Goal: Information Seeking & Learning: Check status

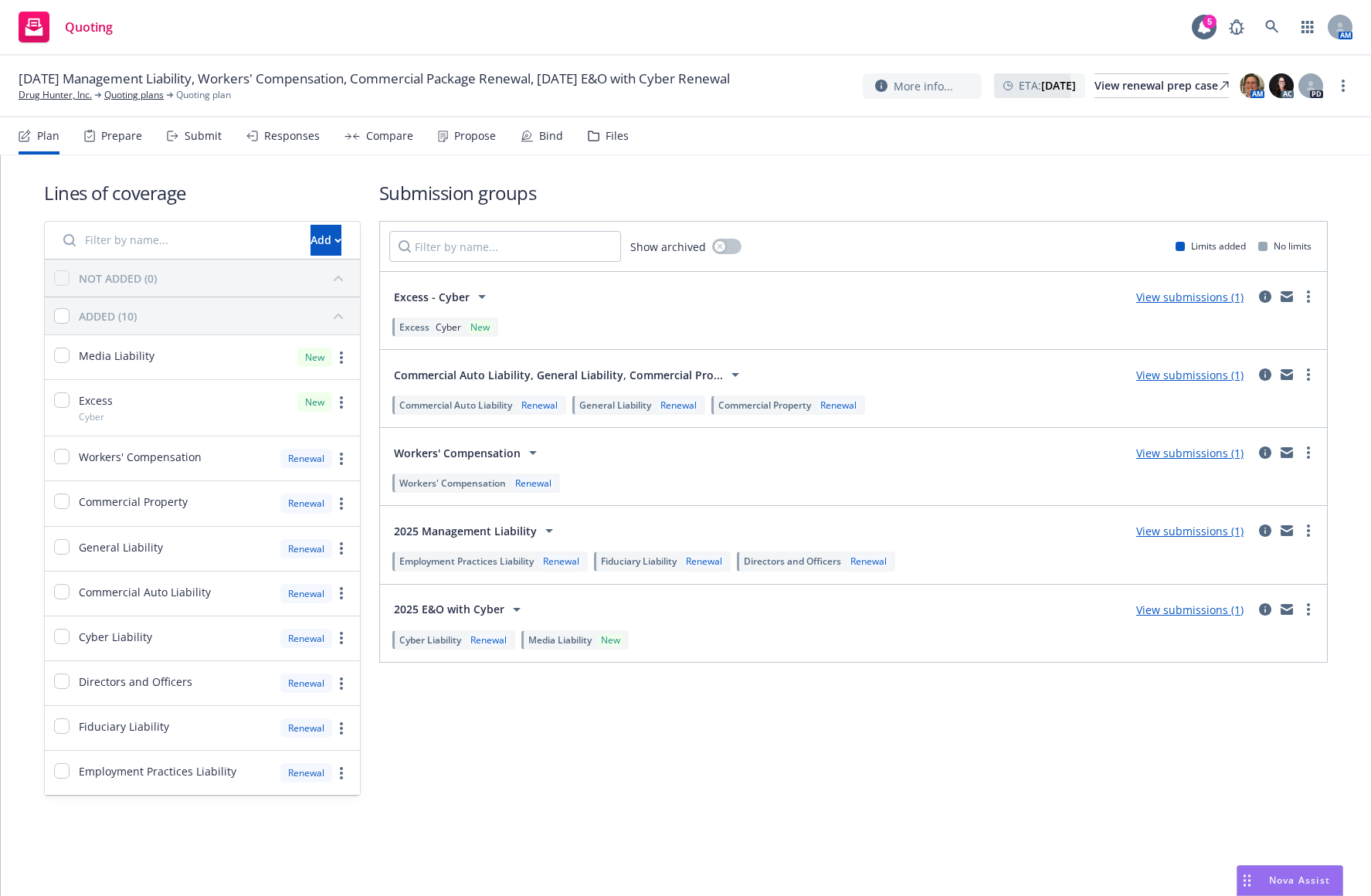
click at [864, 828] on div "Lines of coverage Add NOT ADDED (0) ADDED (10) Media Liability New Excess Cyber…" at bounding box center [686, 510] width 1371 height 709
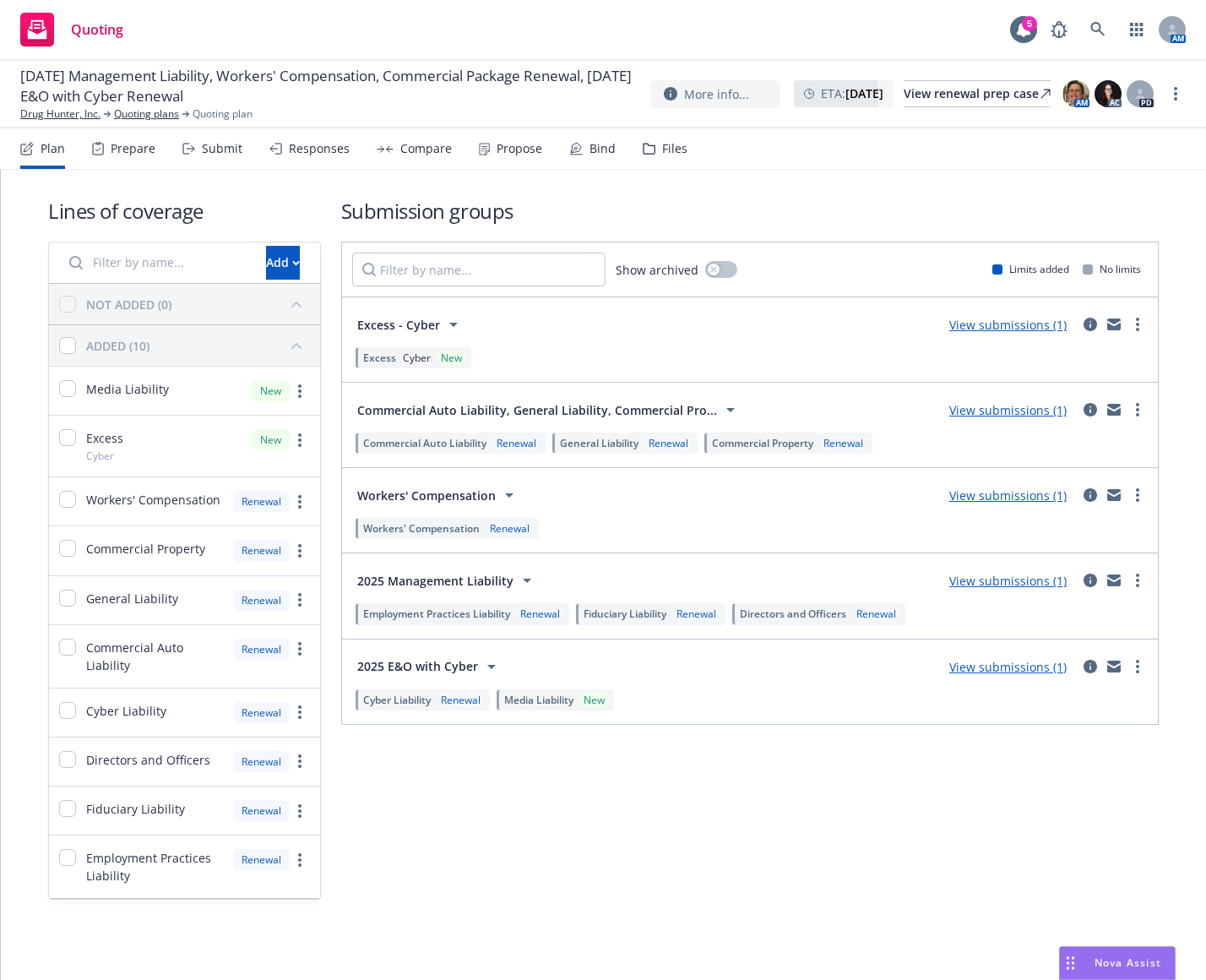
click at [186, 929] on div "Lines of coverage Add NOT ADDED (0) ADDED (10) Media Liability New Excess Cyber…" at bounding box center [603, 572] width 1205 height 804
click at [516, 146] on div "Propose" at bounding box center [520, 148] width 46 height 13
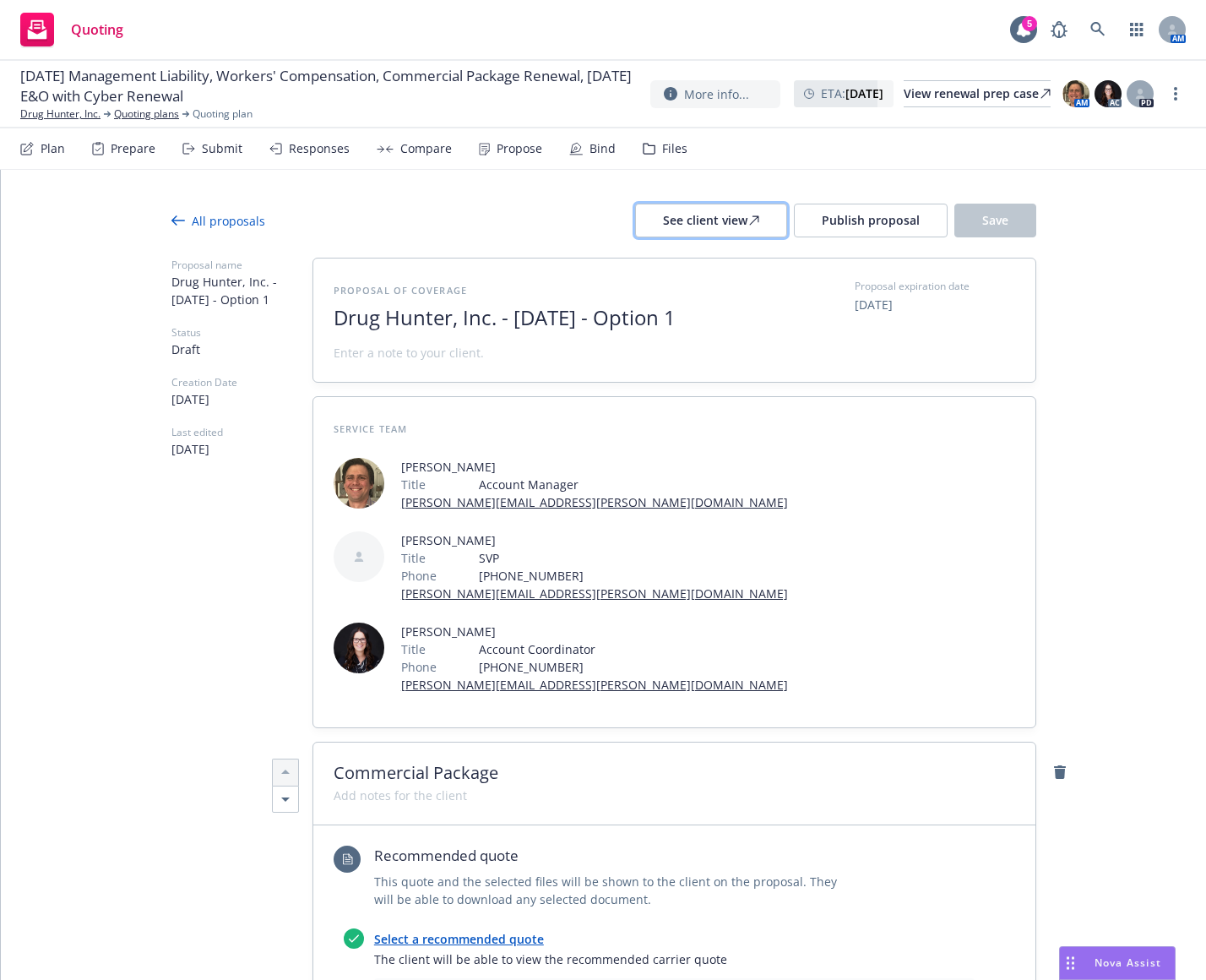
click at [717, 220] on div "See client view" at bounding box center [711, 221] width 96 height 32
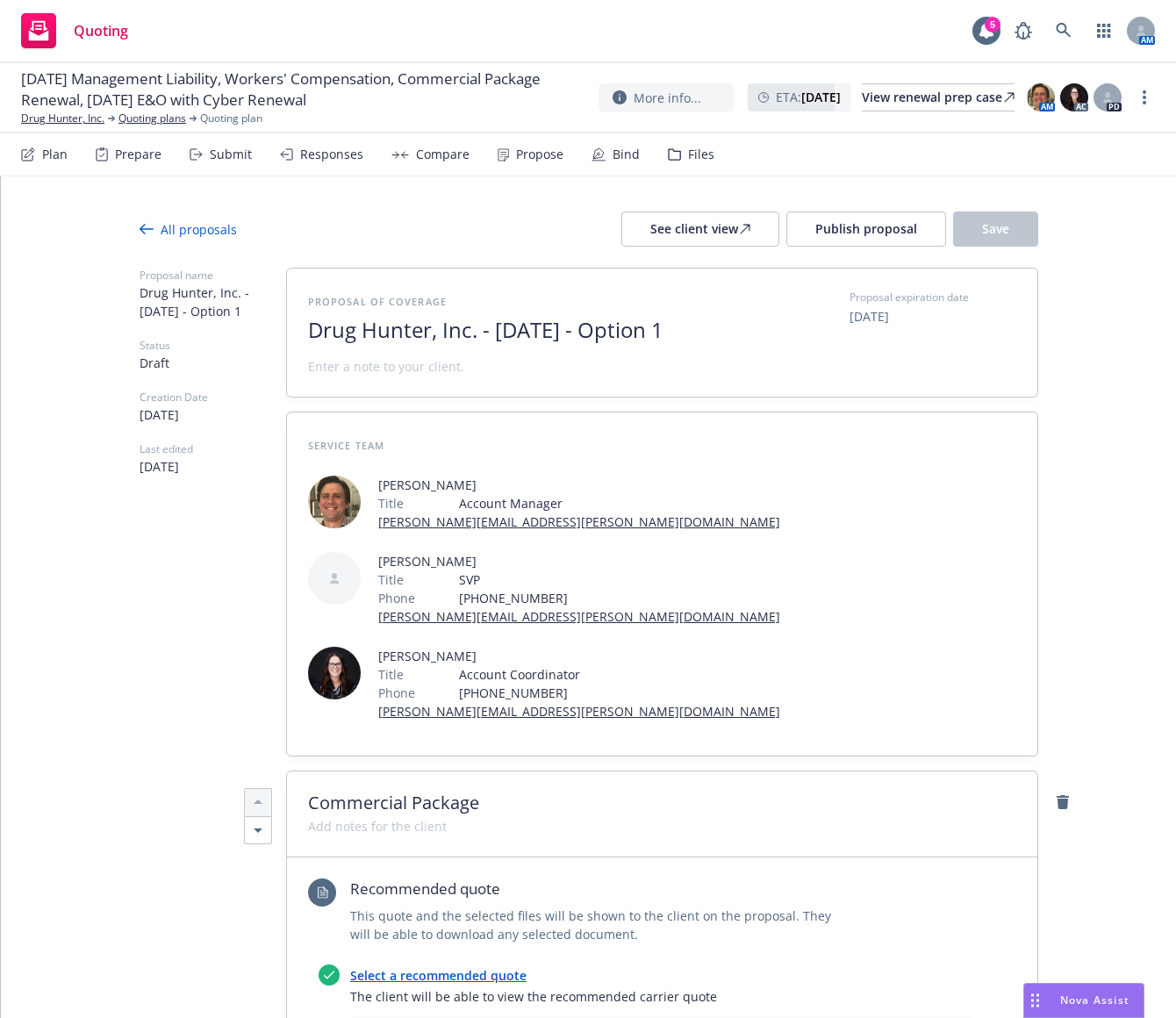
type textarea "x"
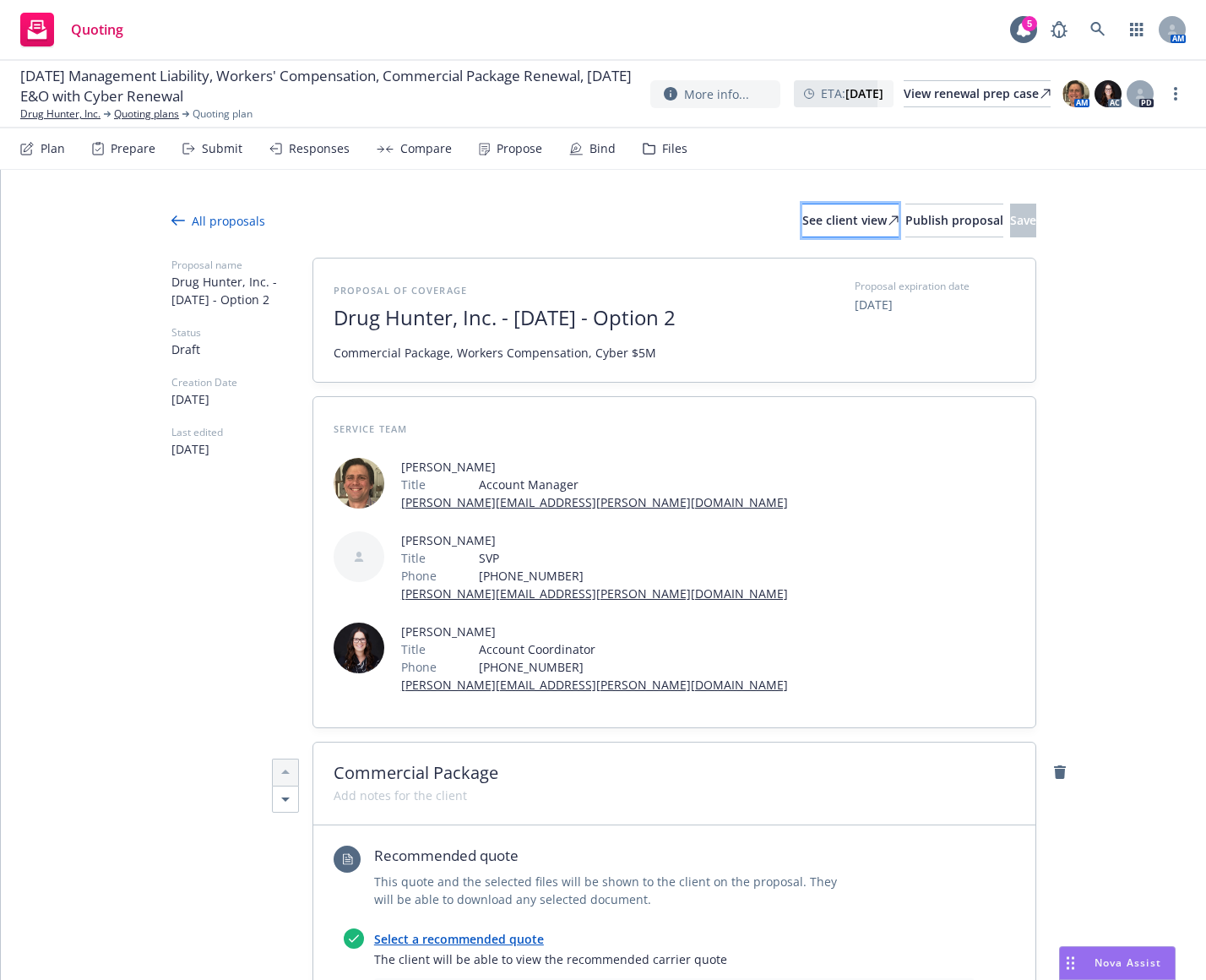
click at [802, 213] on div "See client view" at bounding box center [850, 221] width 96 height 32
type textarea "x"
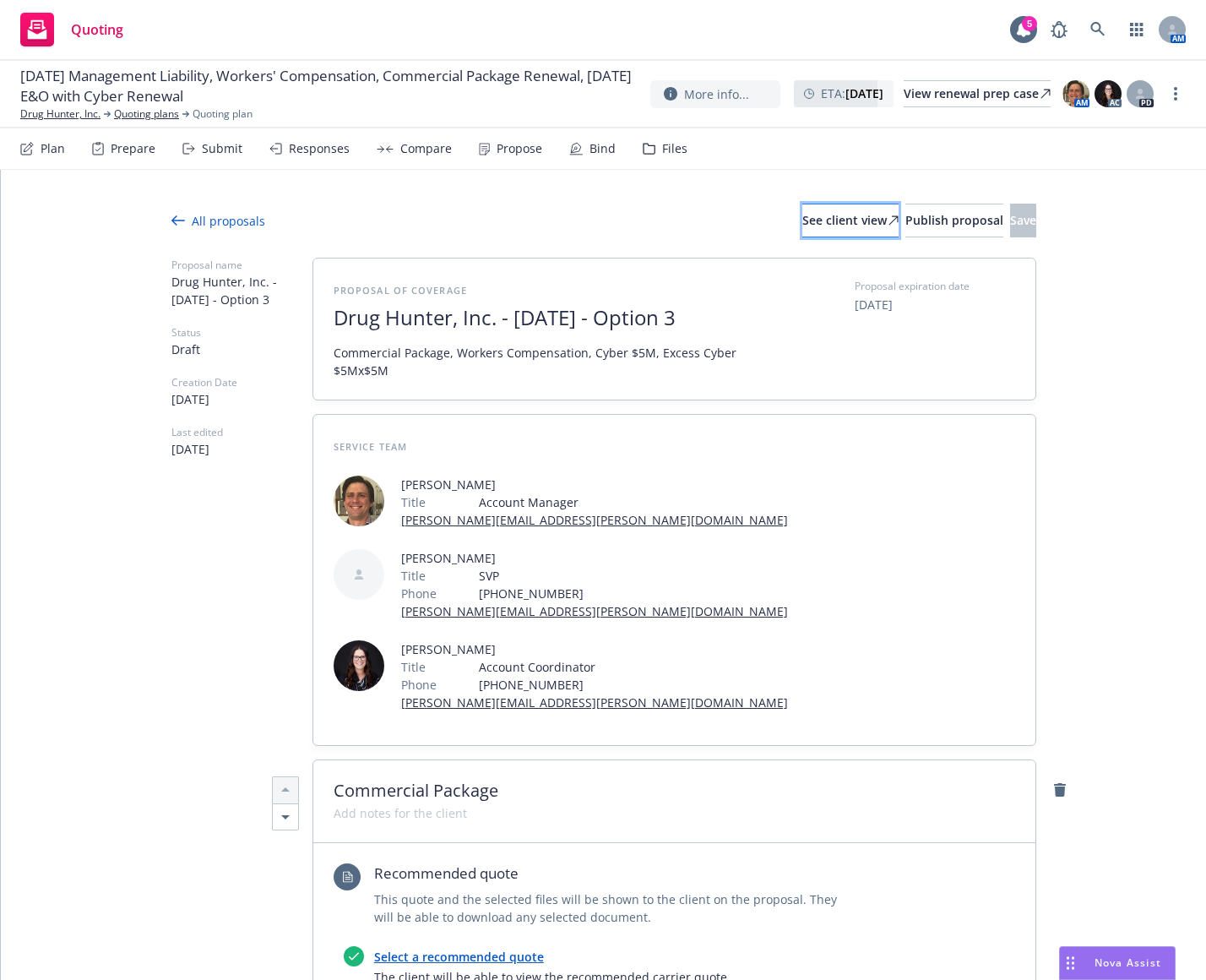
click at [802, 211] on div "See client view" at bounding box center [850, 221] width 96 height 32
type textarea "x"
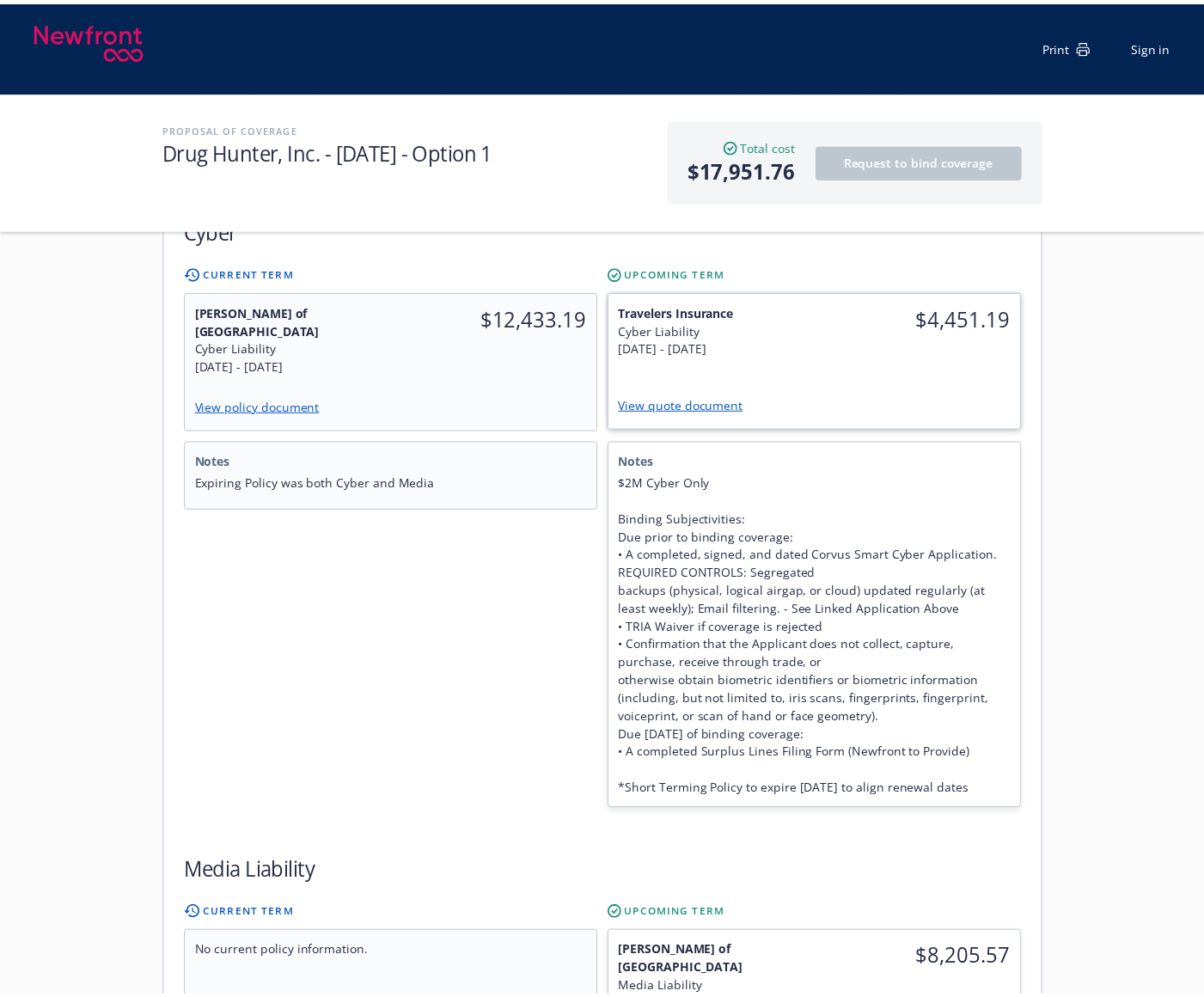
scroll to position [1203, 0]
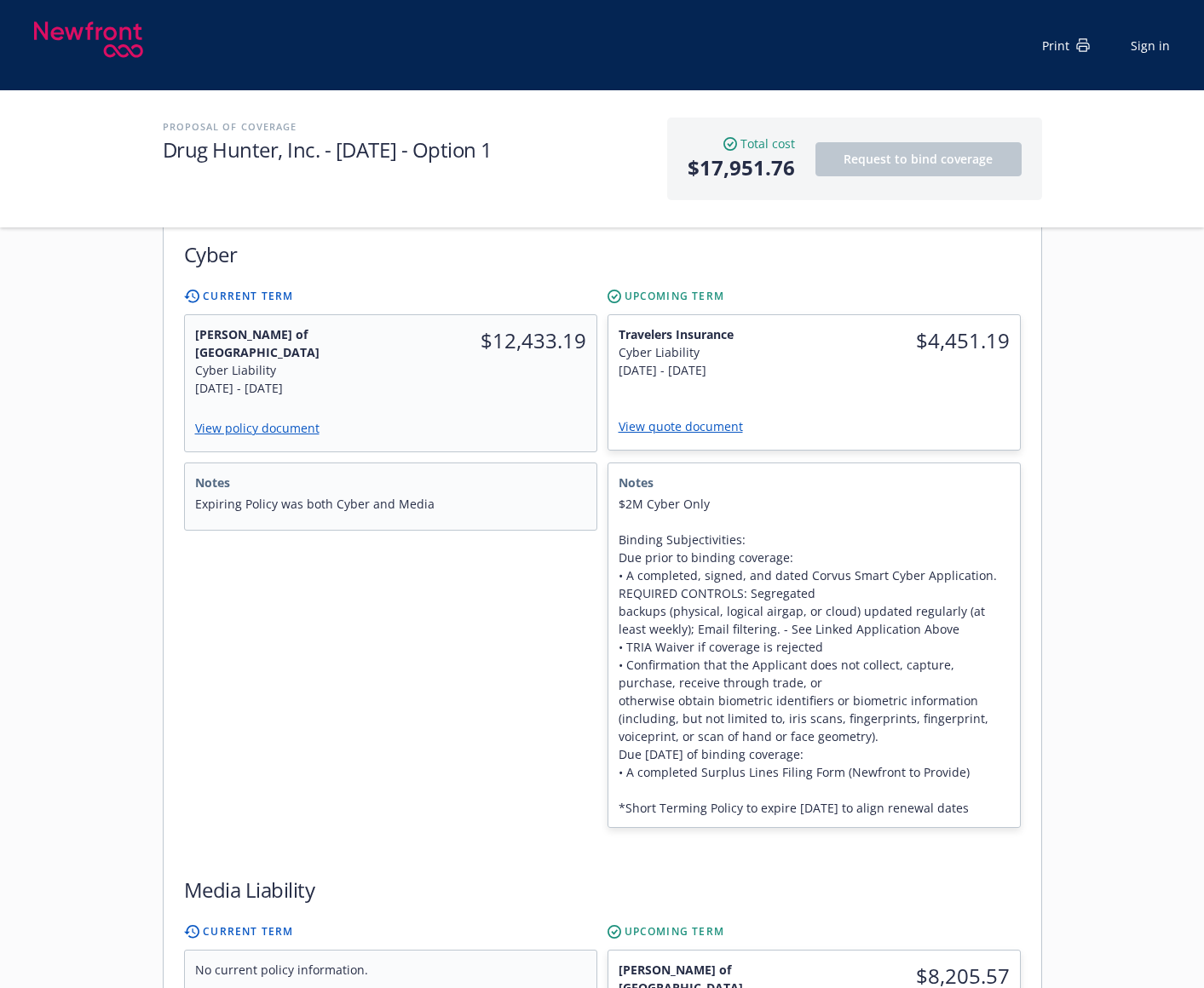
click at [256, 491] on div "Notes Expiring Policy was both Cyber and Media" at bounding box center [390, 645] width 413 height 365
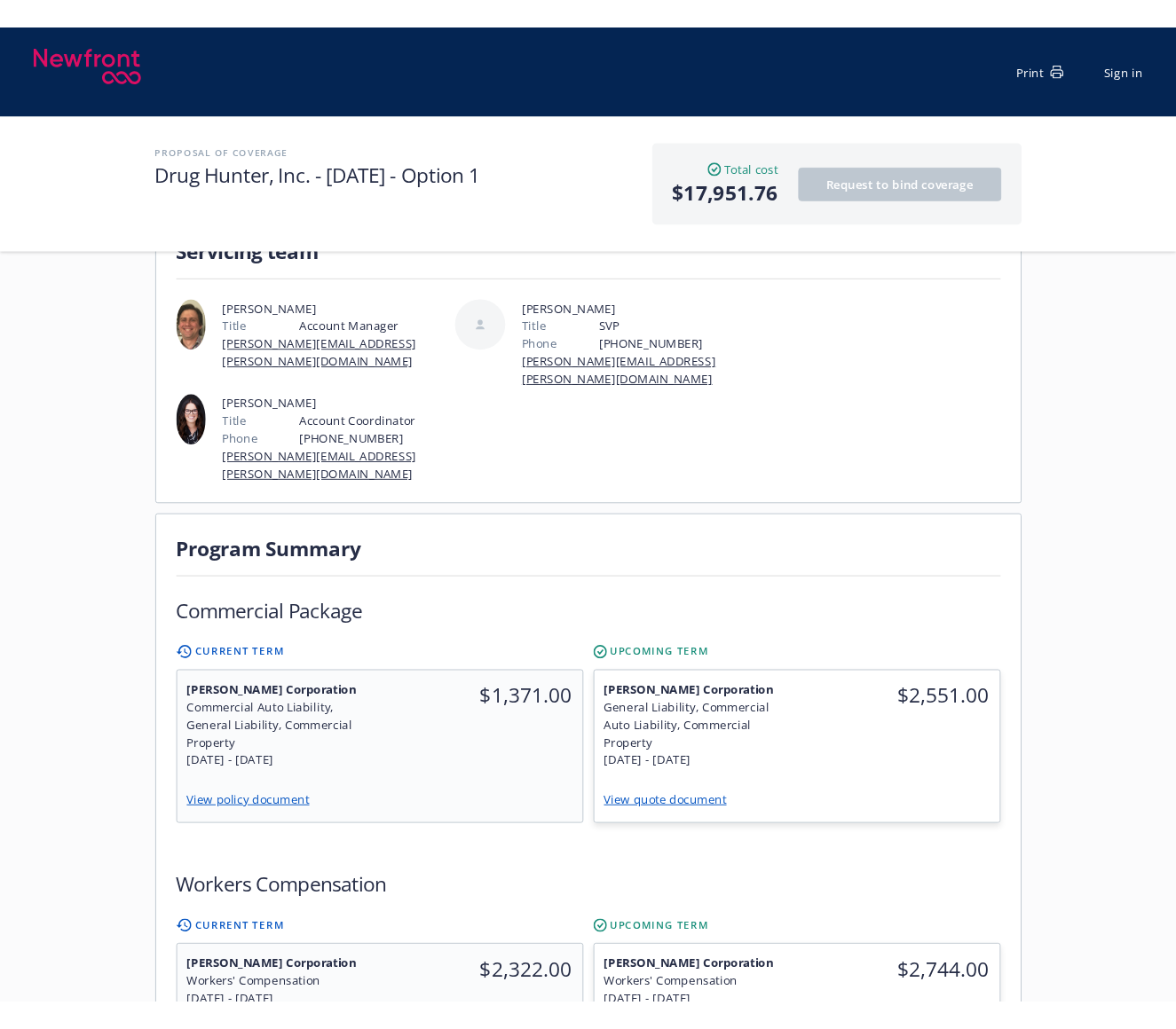
scroll to position [266, 0]
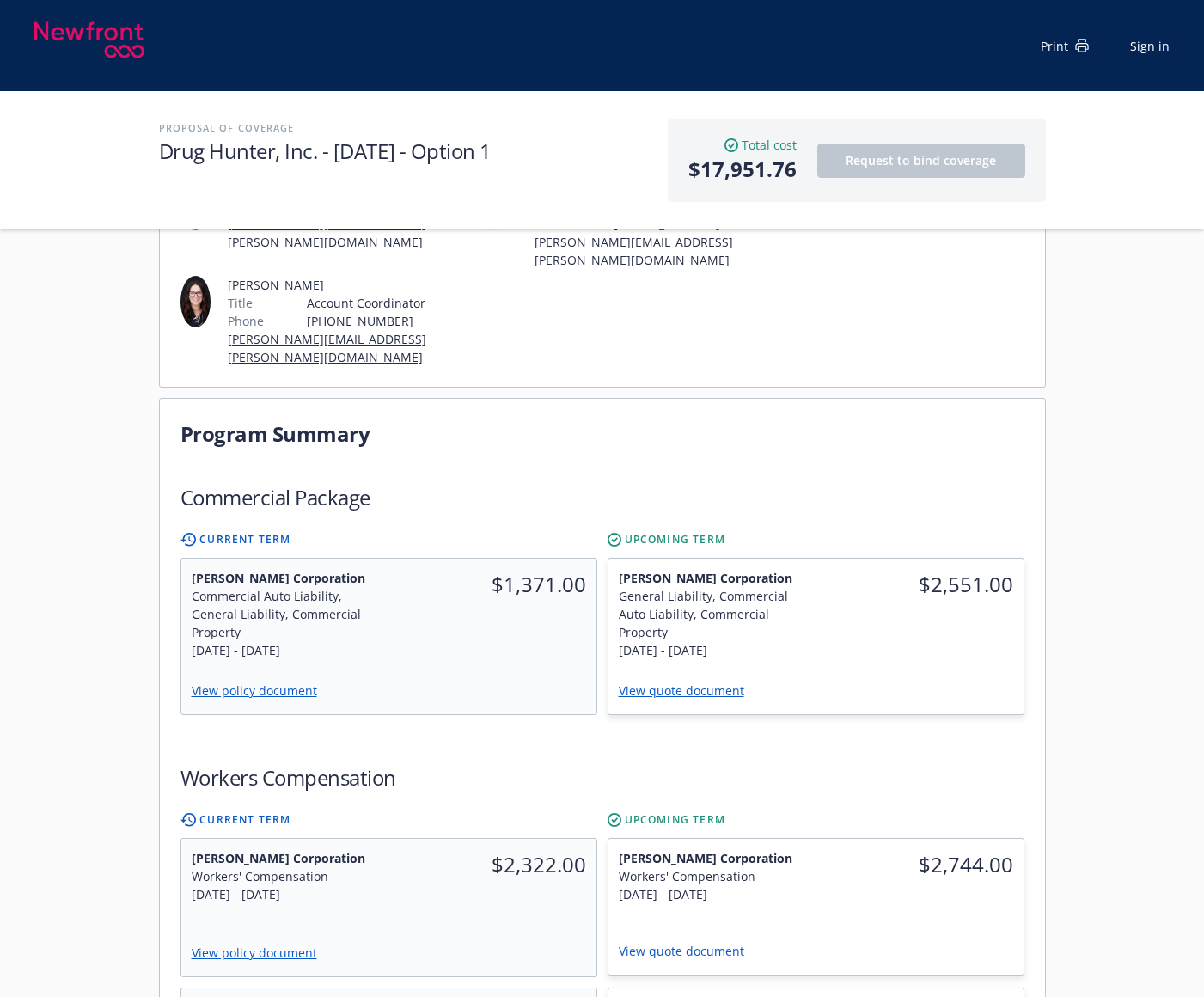
click at [535, 763] on div "Workers Compensation" at bounding box center [602, 782] width 844 height 39
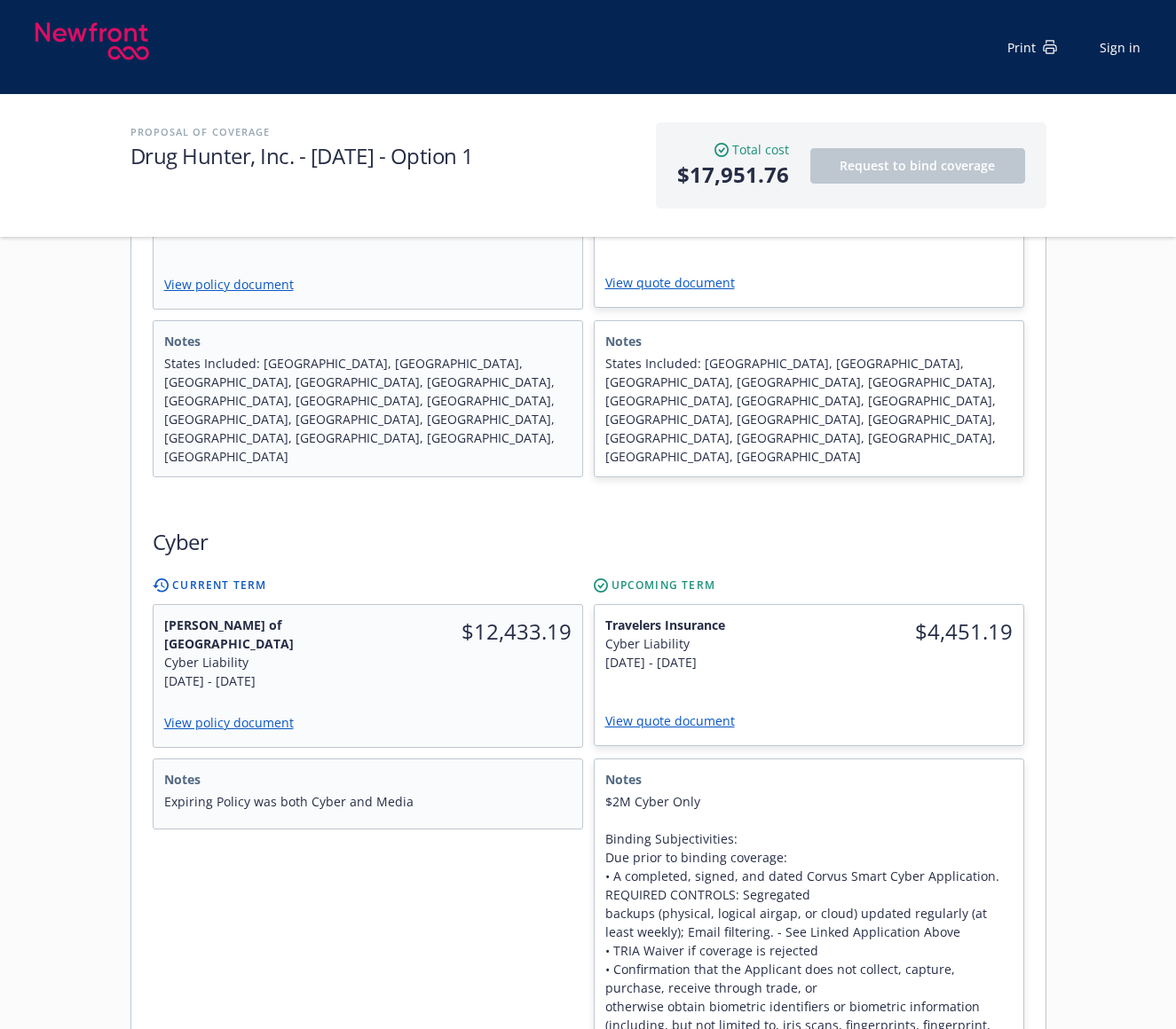
scroll to position [1064, 0]
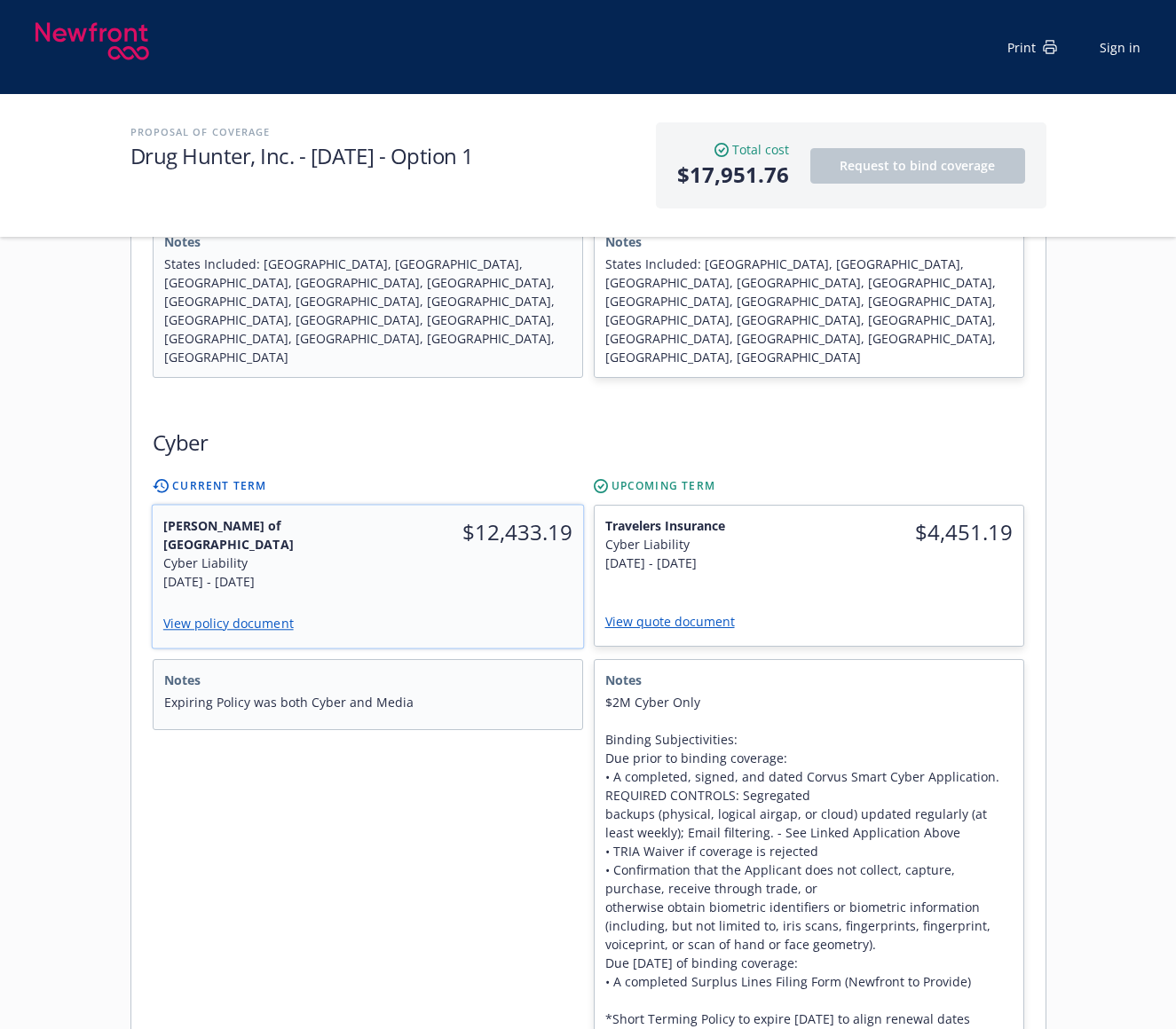
click at [232, 615] on link "View policy document" at bounding box center [235, 623] width 145 height 17
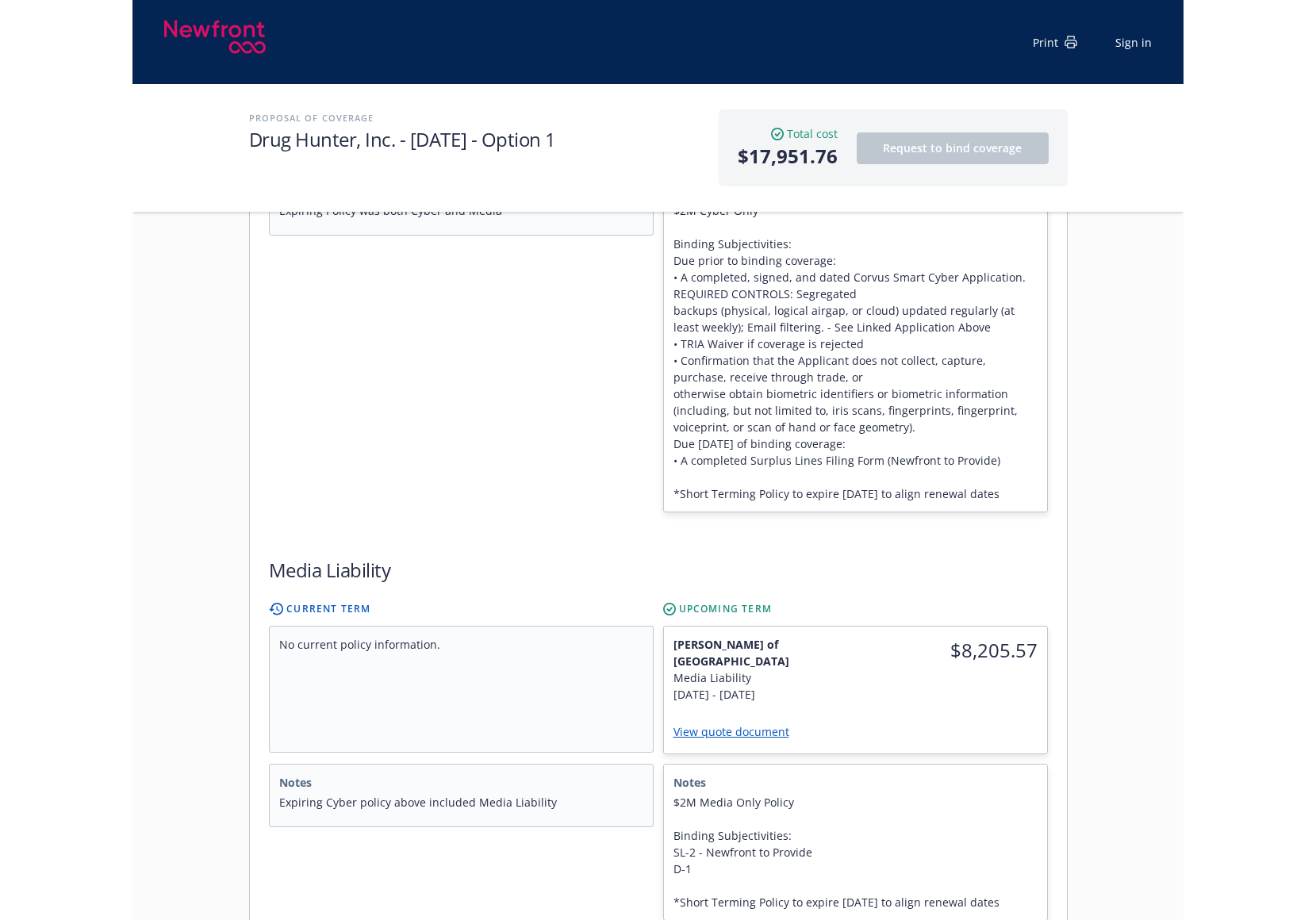
scroll to position [1428, 0]
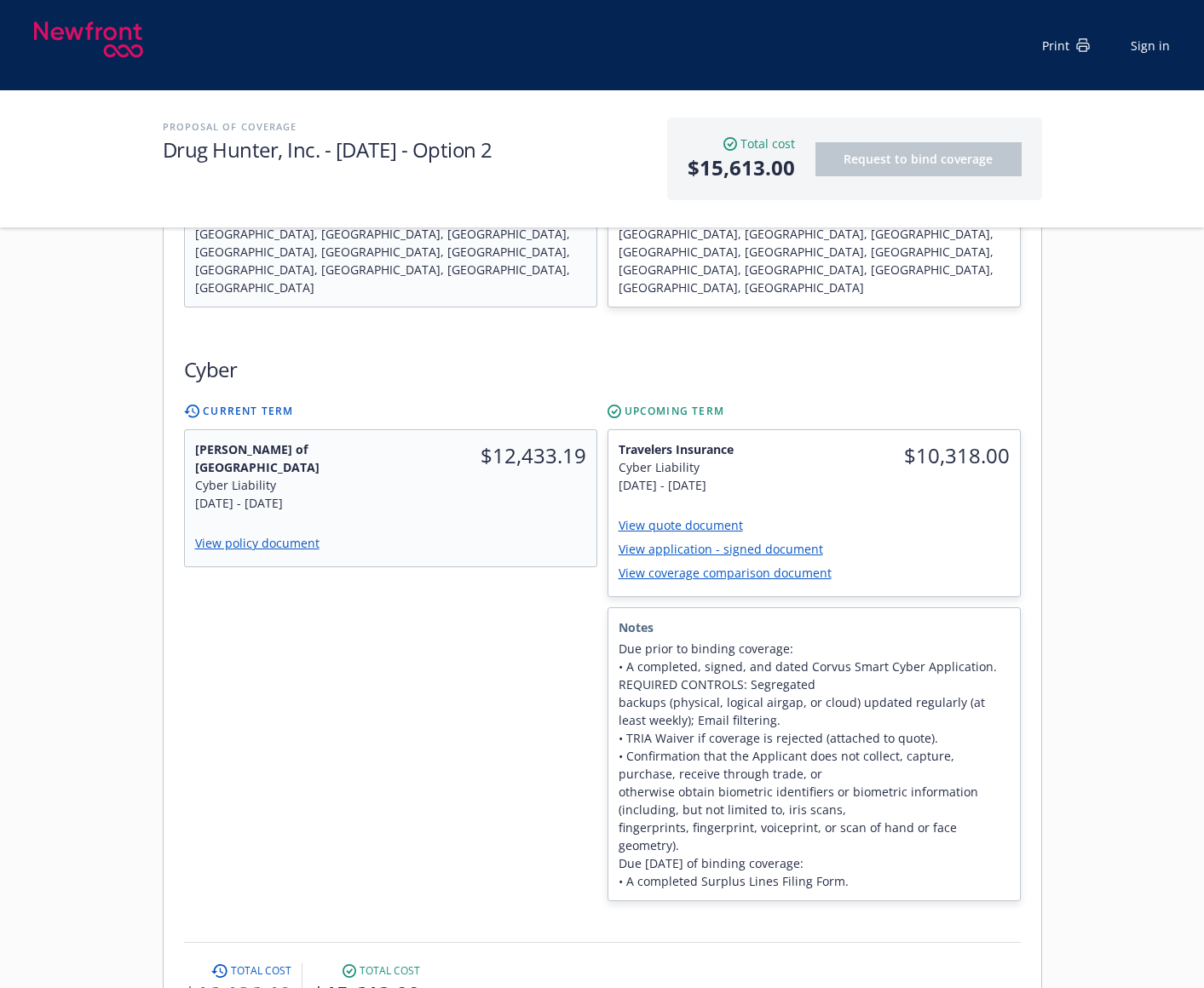
scroll to position [1107, 0]
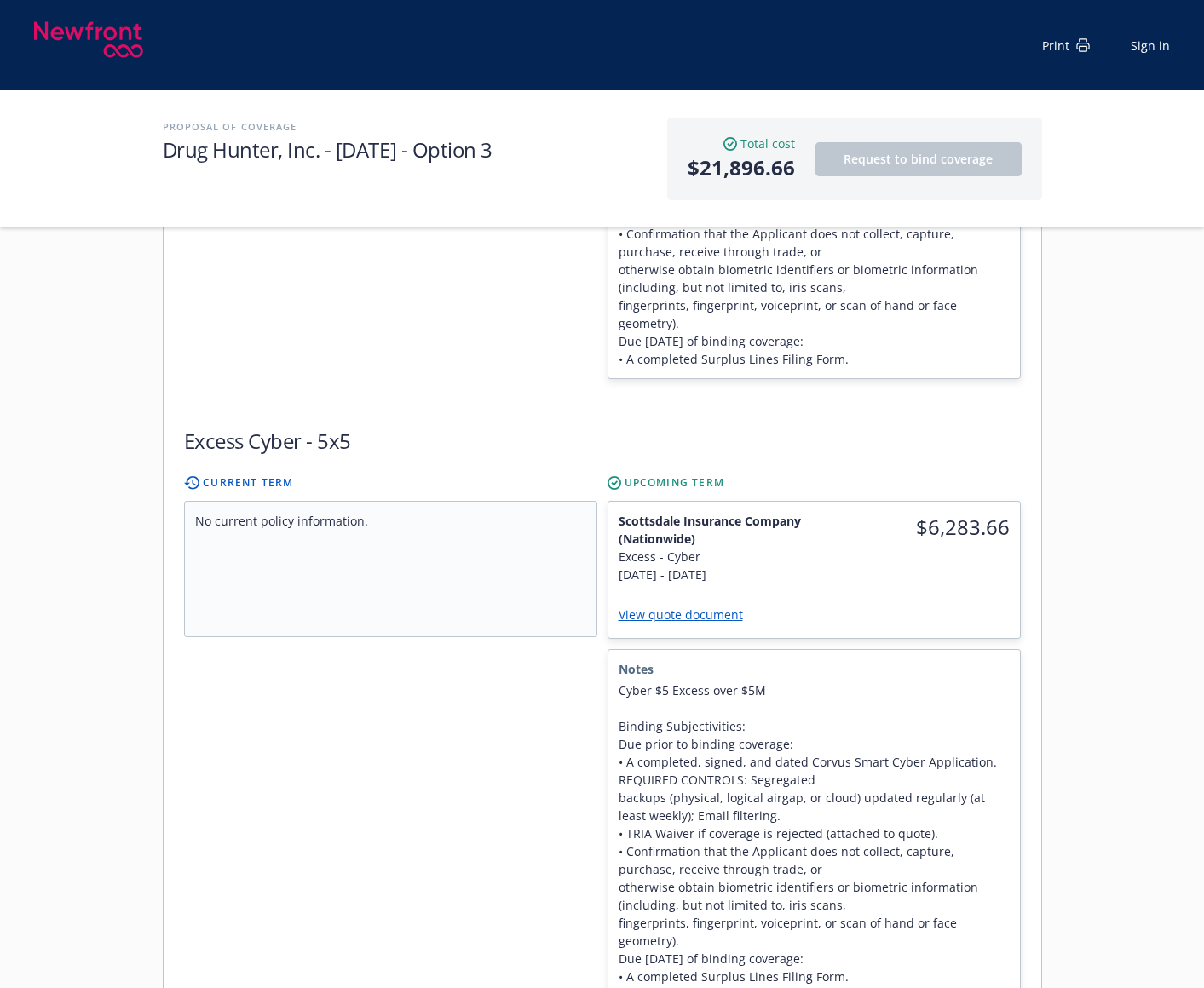
scroll to position [1619, 0]
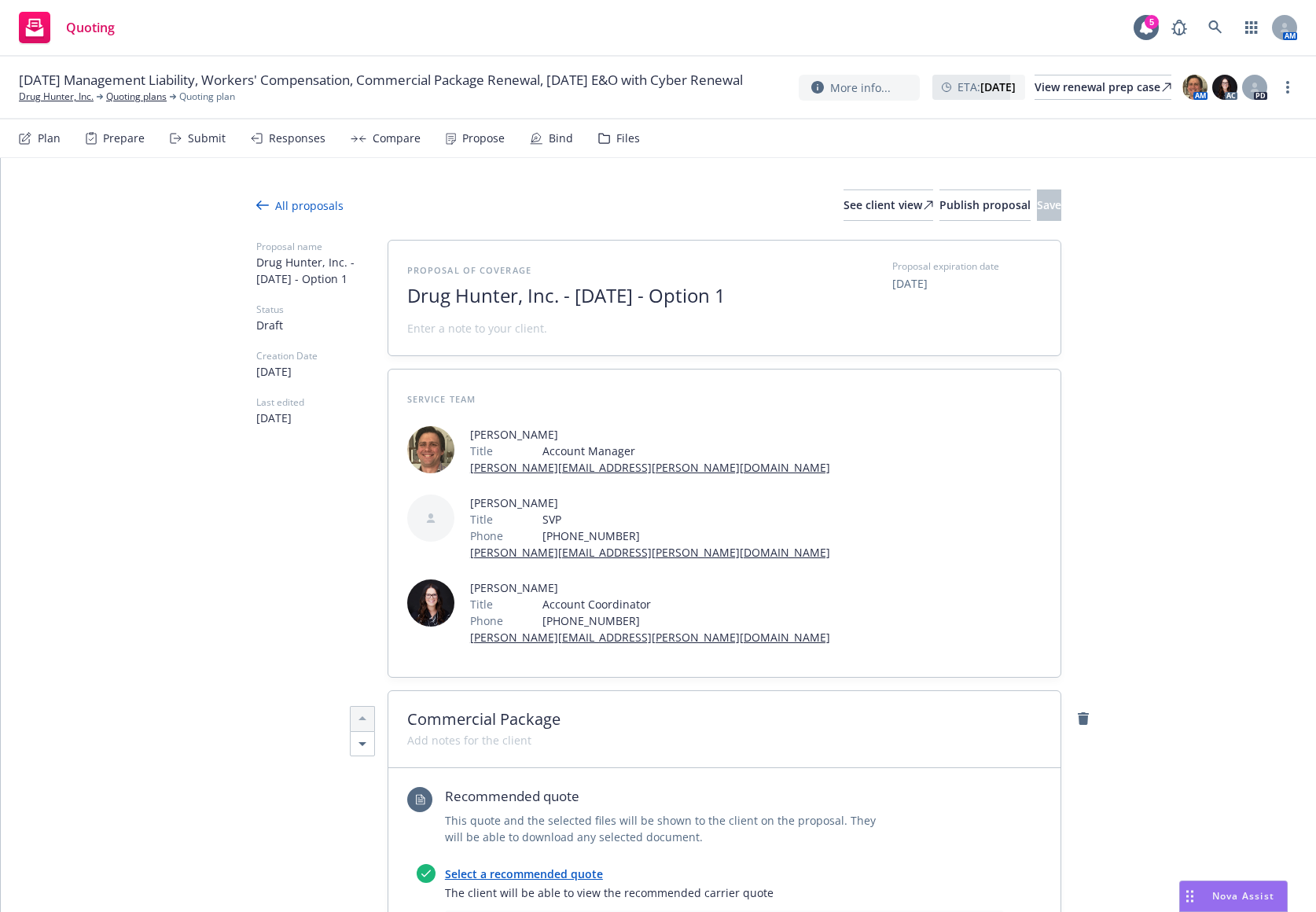
scroll to position [79, 0]
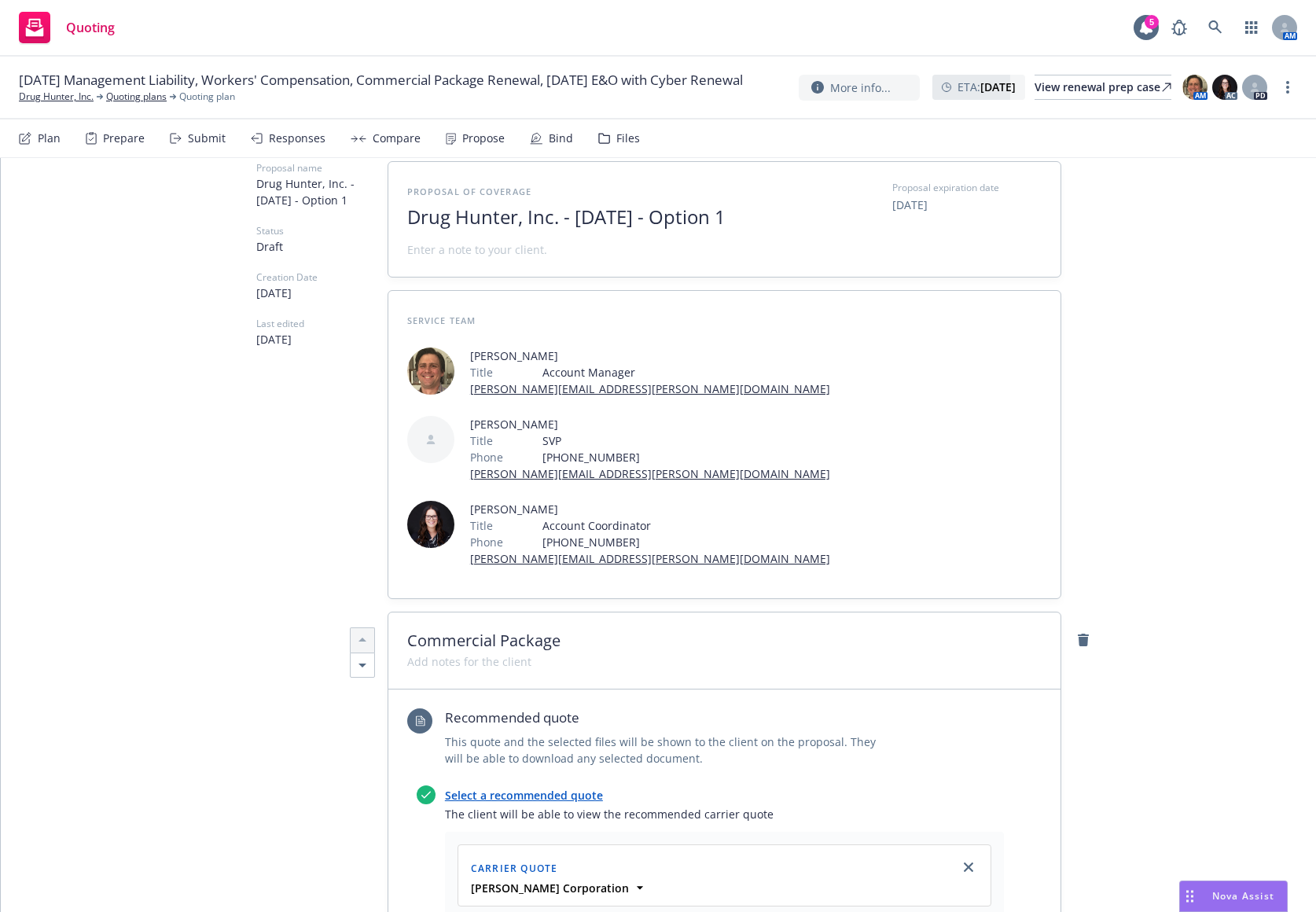
type textarea "x"
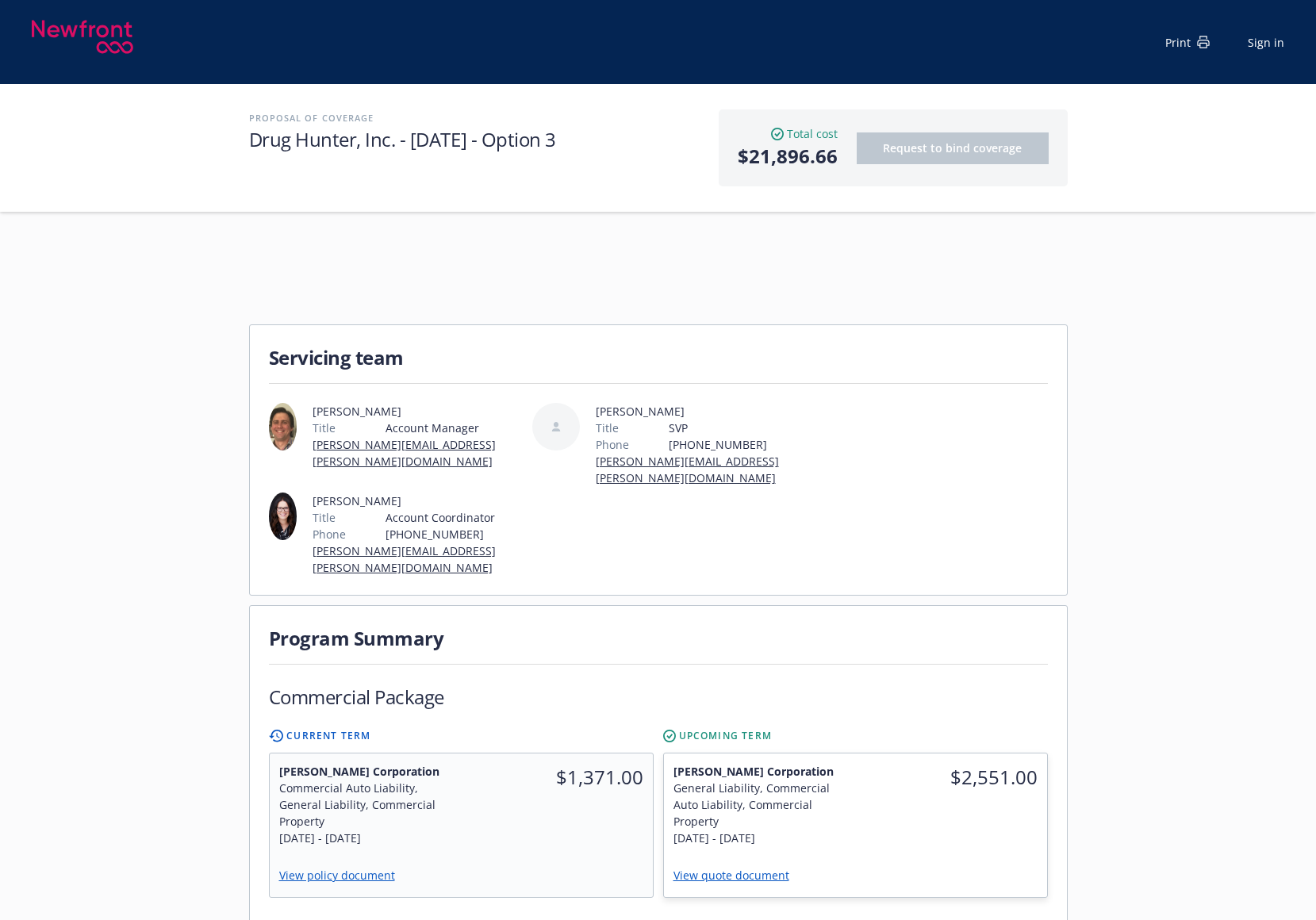
scroll to position [1507, 0]
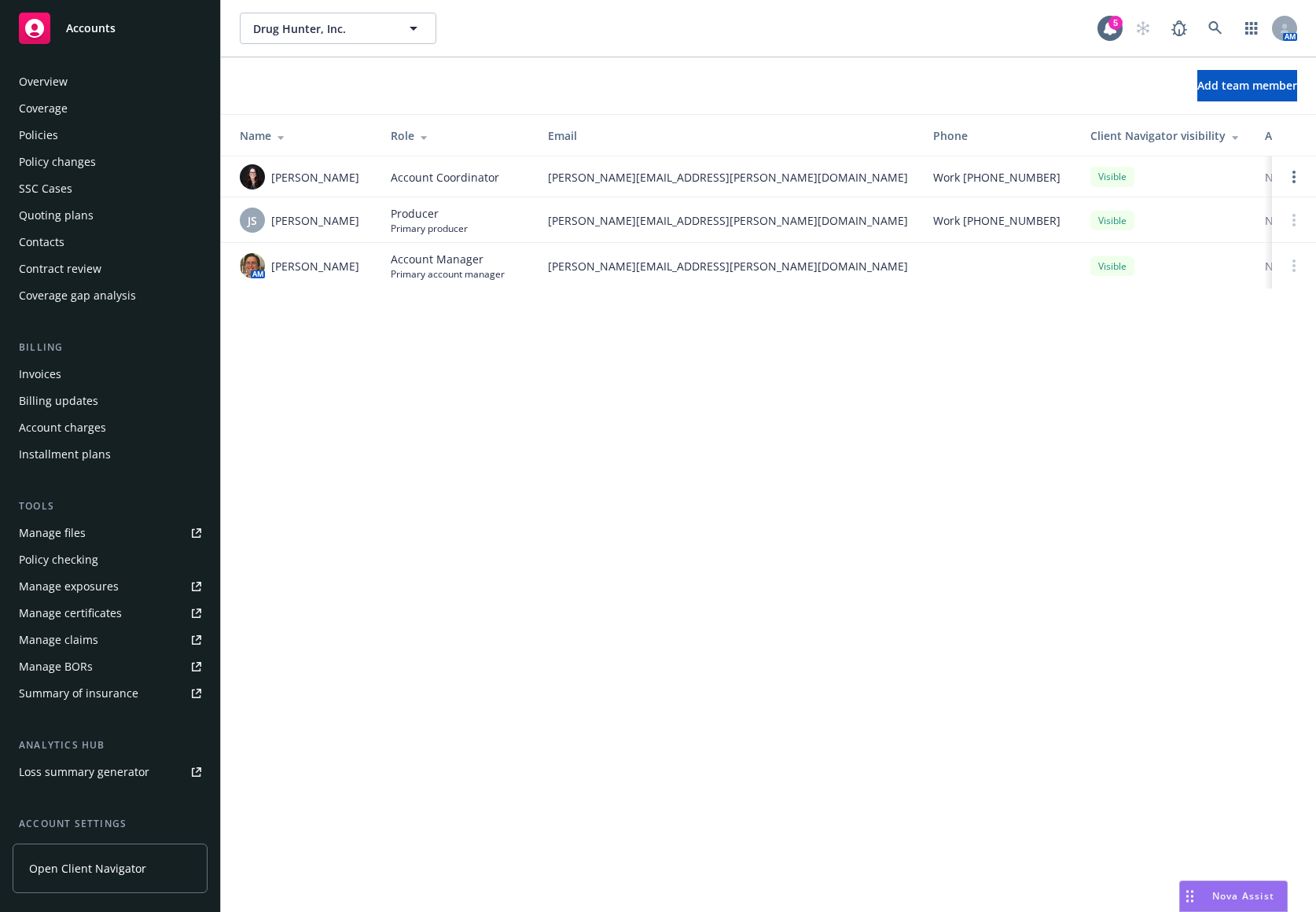
click at [111, 136] on div "Policies" at bounding box center [110, 135] width 182 height 25
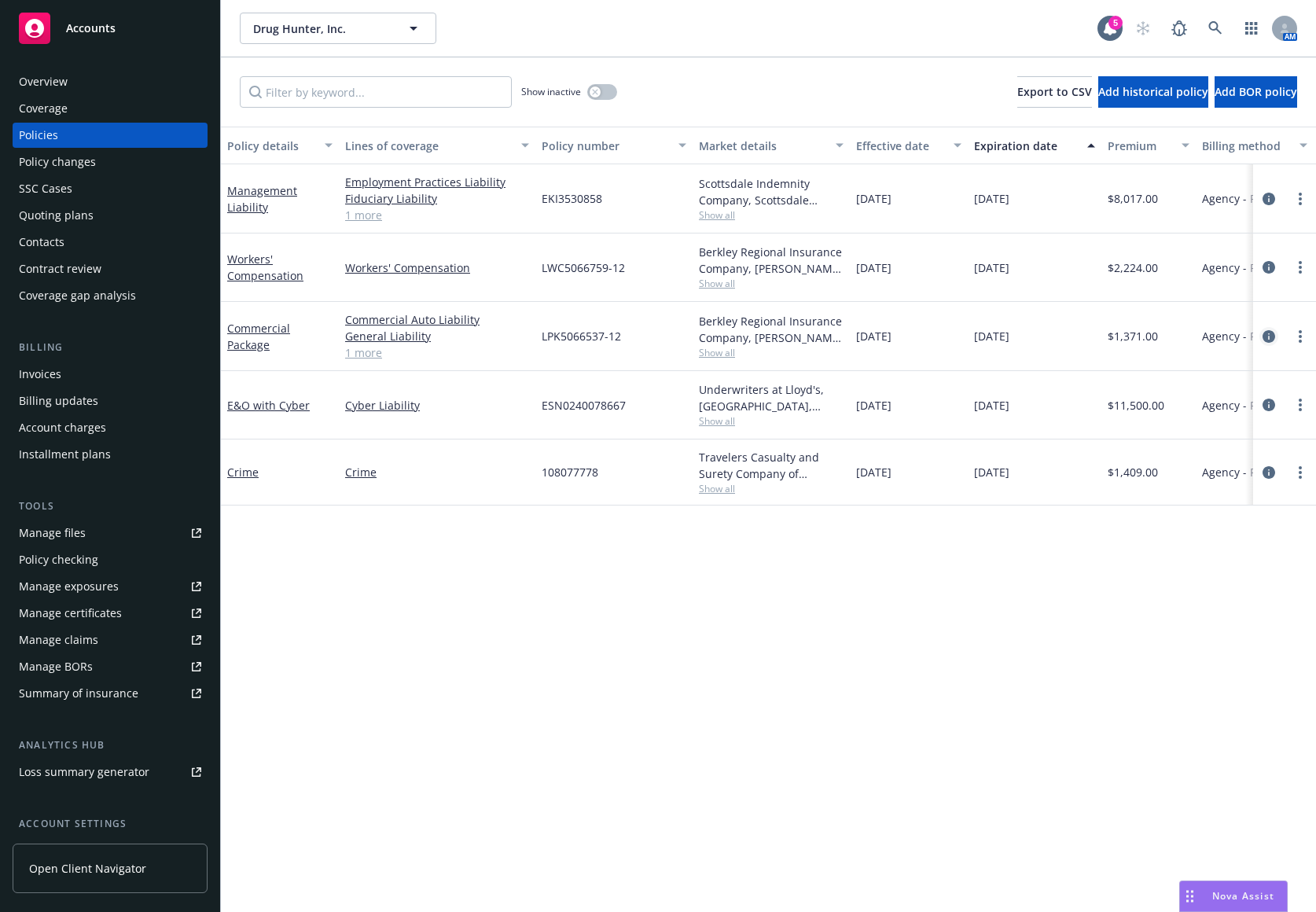
click at [1270, 333] on icon "circleInformation" at bounding box center [1268, 336] width 12 height 12
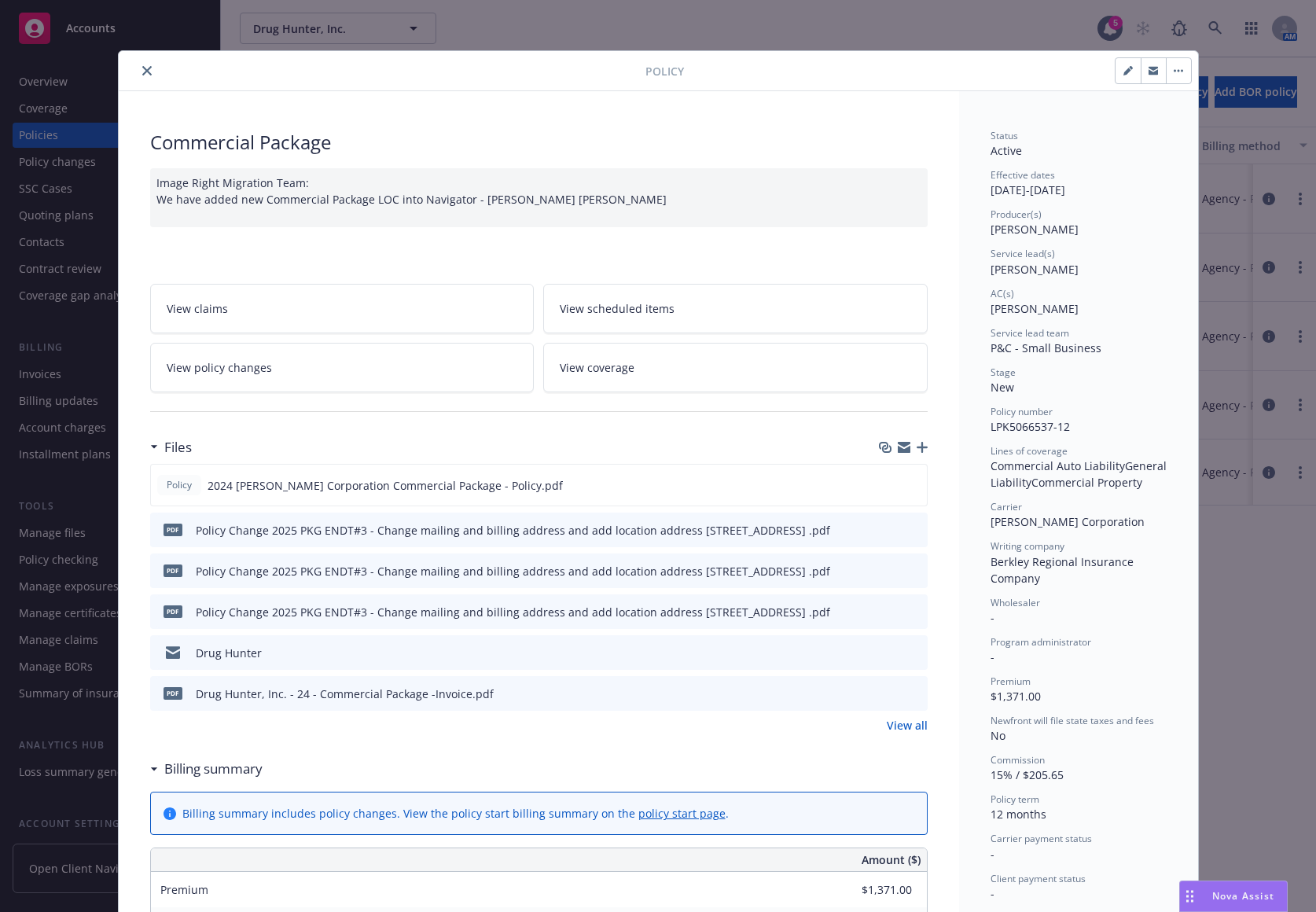
click at [902, 725] on link "View all" at bounding box center [907, 724] width 41 height 17
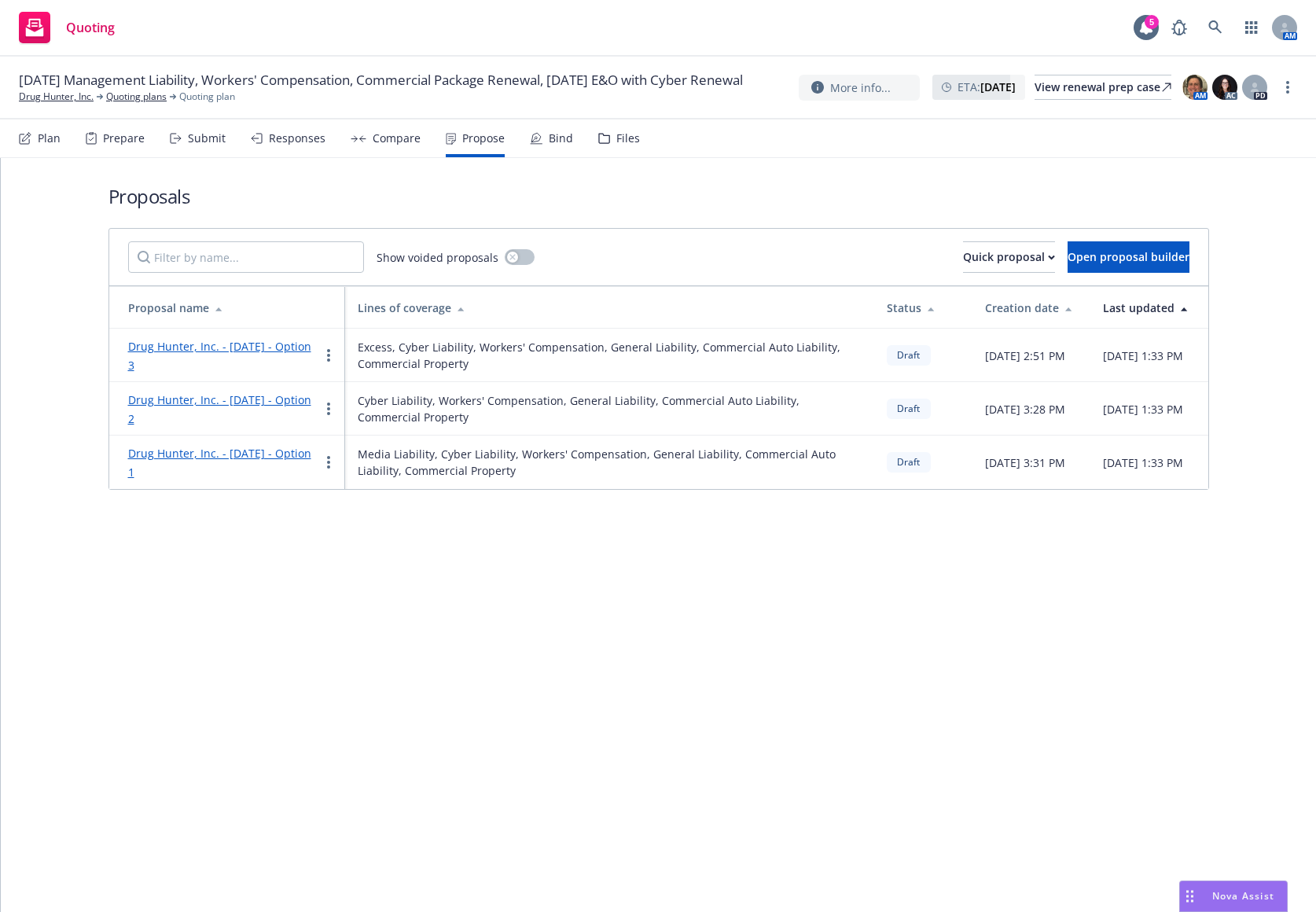
click at [1268, 540] on div "Proposals Show voided proposals Quick proposal Open proposal builder Proposal n…" at bounding box center [658, 535] width 1315 height 754
click at [67, 103] on link "Drug Hunter, Inc." at bounding box center [56, 96] width 74 height 14
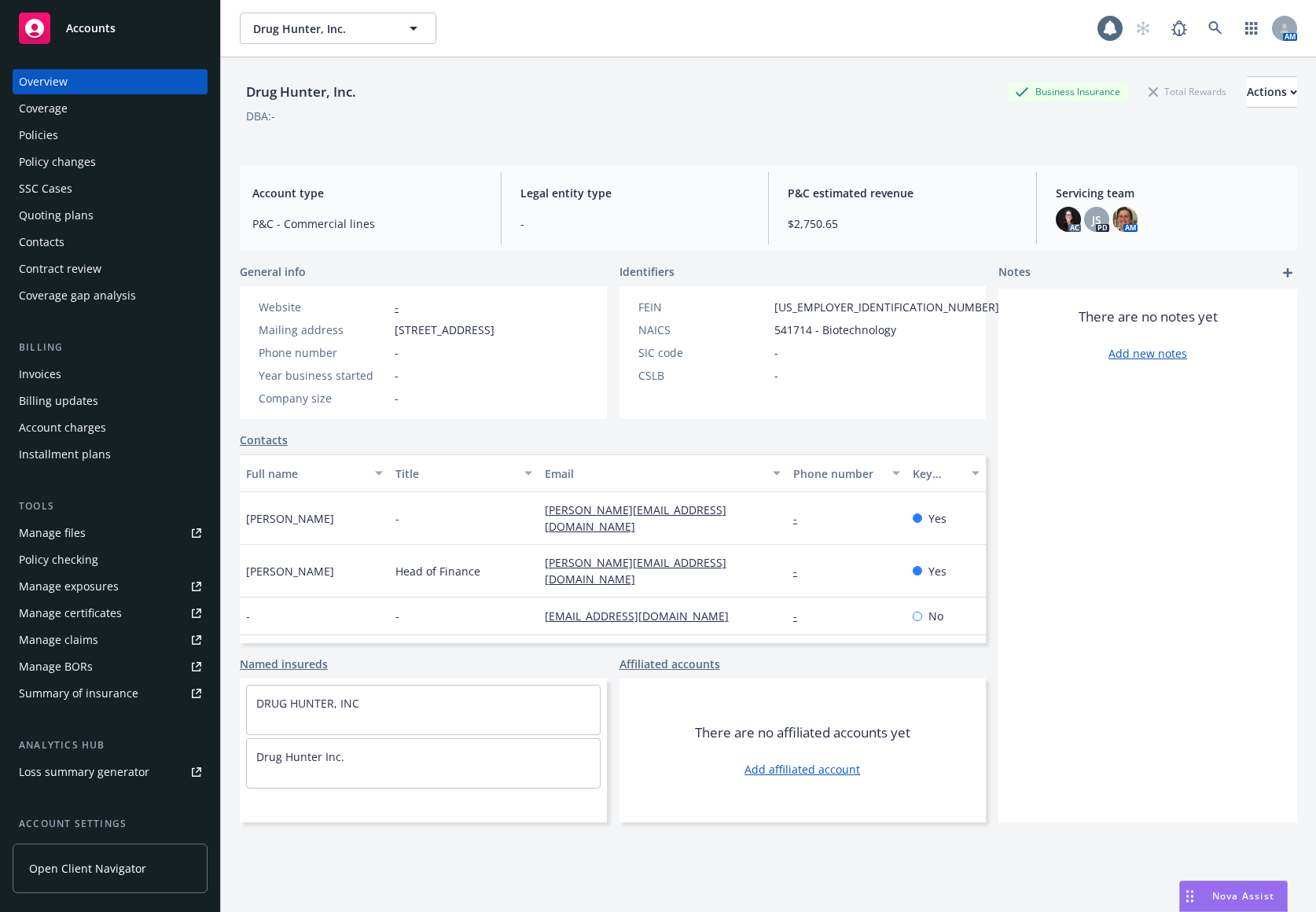
click at [108, 136] on div "Policies" at bounding box center [110, 135] width 182 height 25
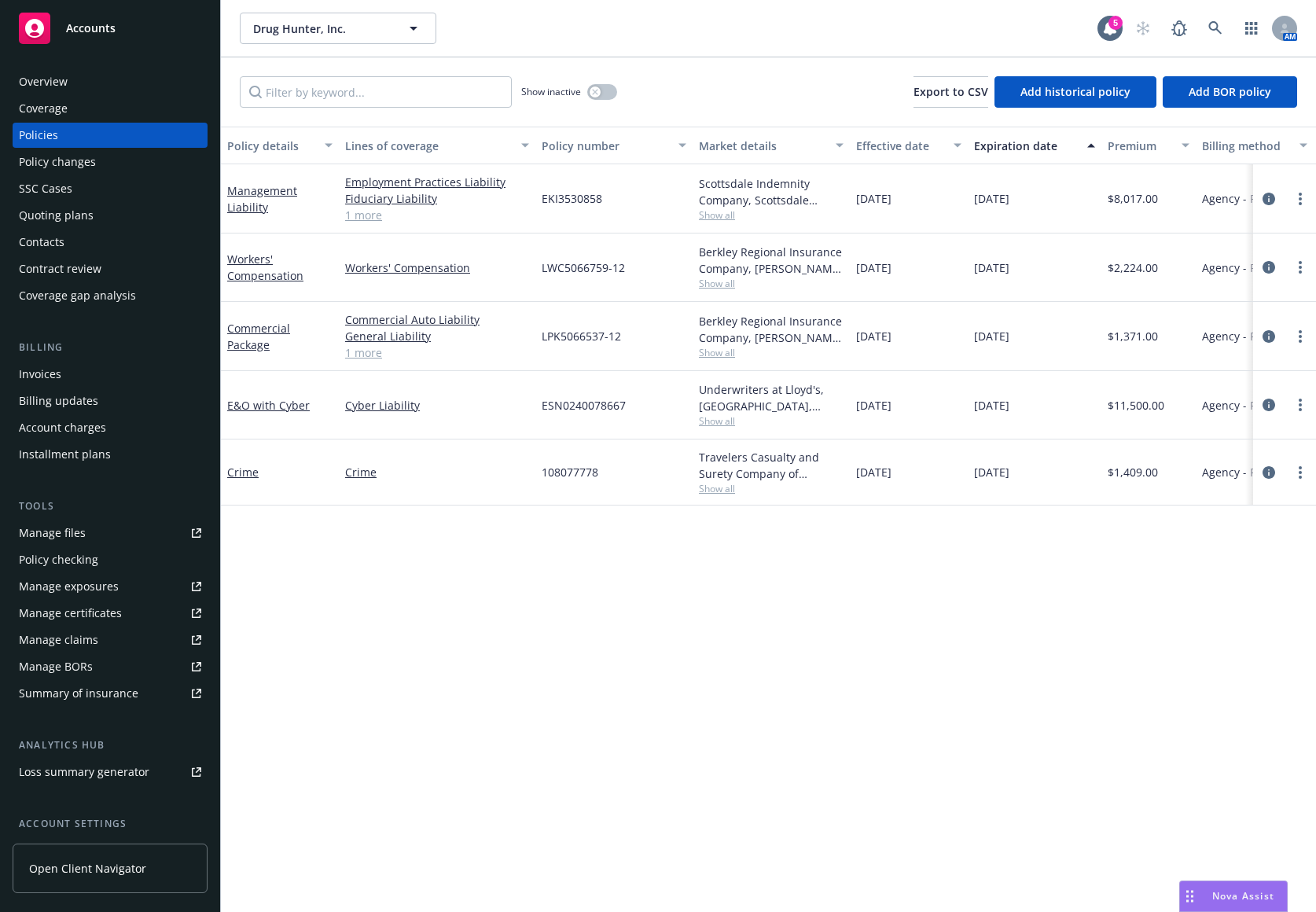
click at [356, 355] on link "1 more" at bounding box center [437, 352] width 184 height 17
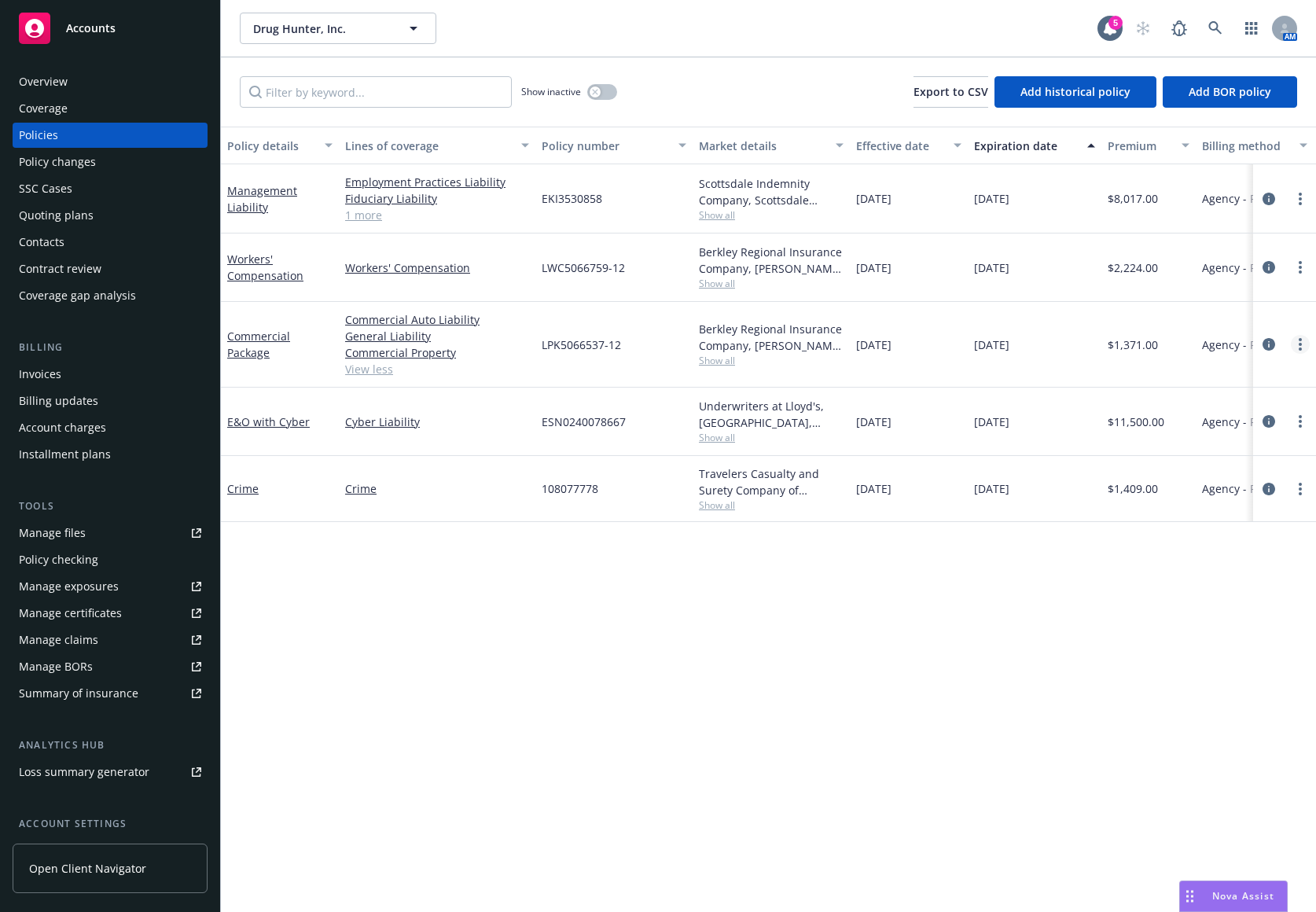
click at [1297, 341] on link "more" at bounding box center [1299, 344] width 19 height 19
click at [1225, 378] on link "Manage lines of coverage" at bounding box center [1216, 377] width 185 height 32
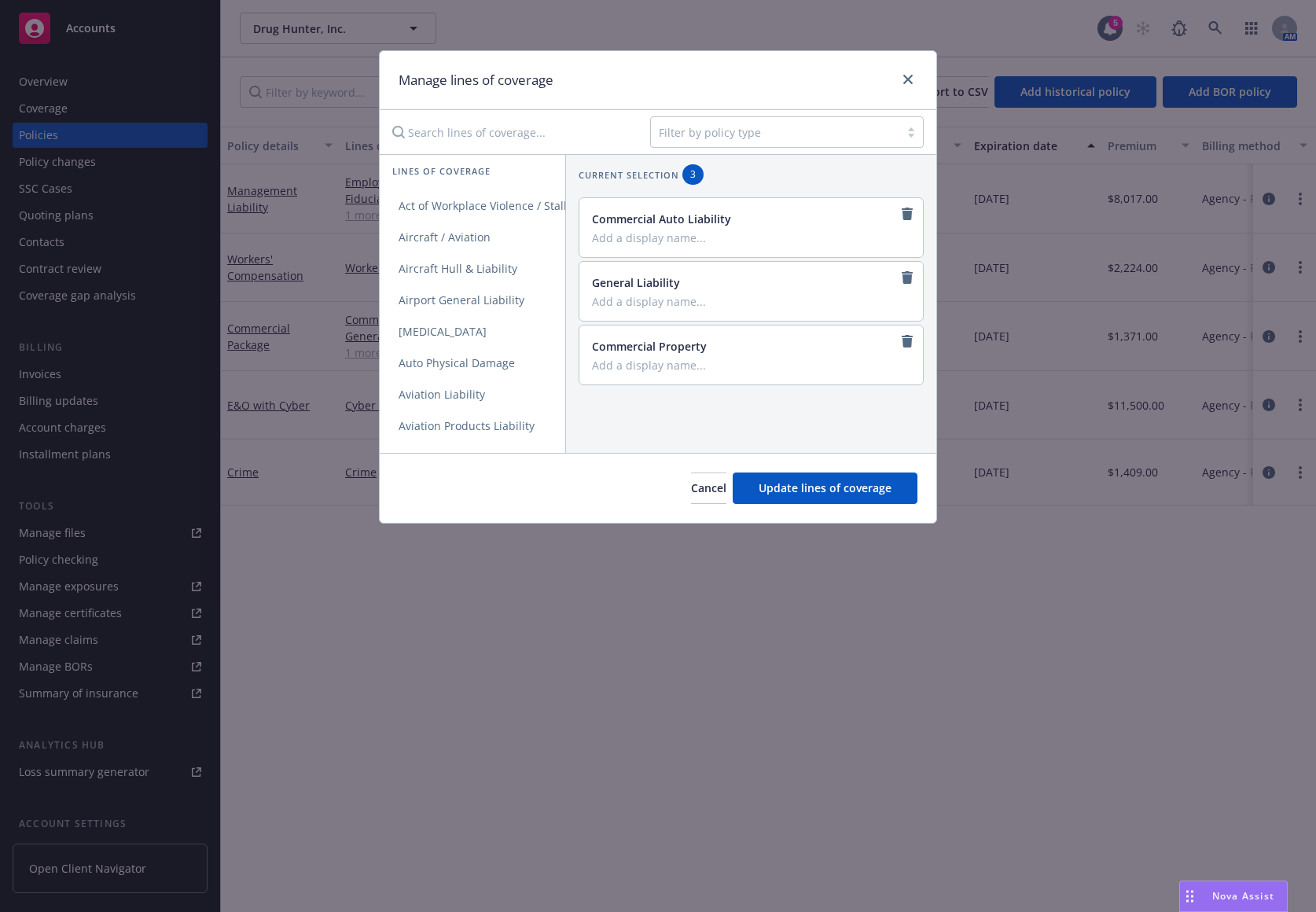
click at [483, 137] on input "Search lines of coverage..." at bounding box center [510, 133] width 255 height 32
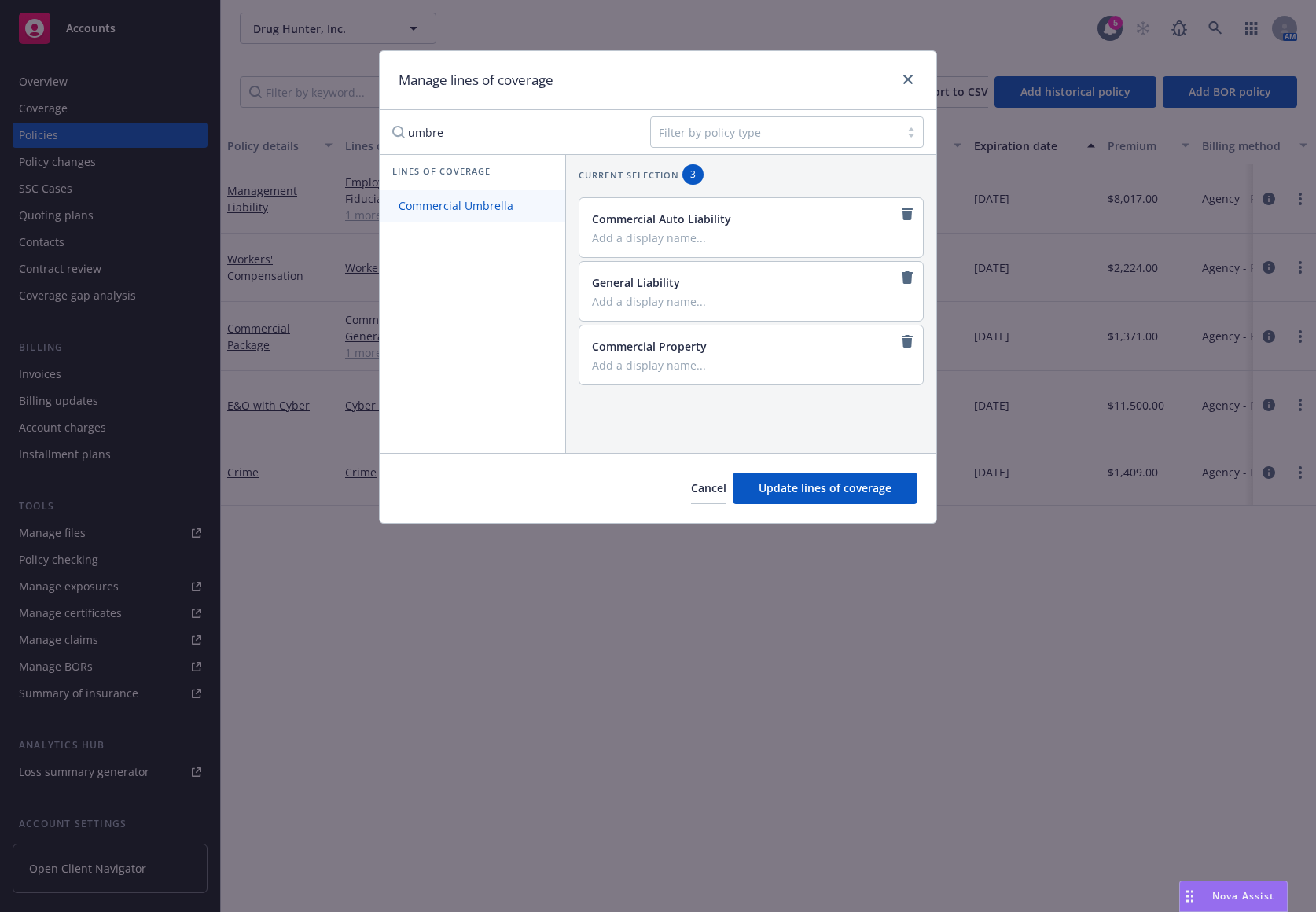
type input "umbre"
click at [497, 211] on span "Commercial Umbrella" at bounding box center [455, 205] width 152 height 15
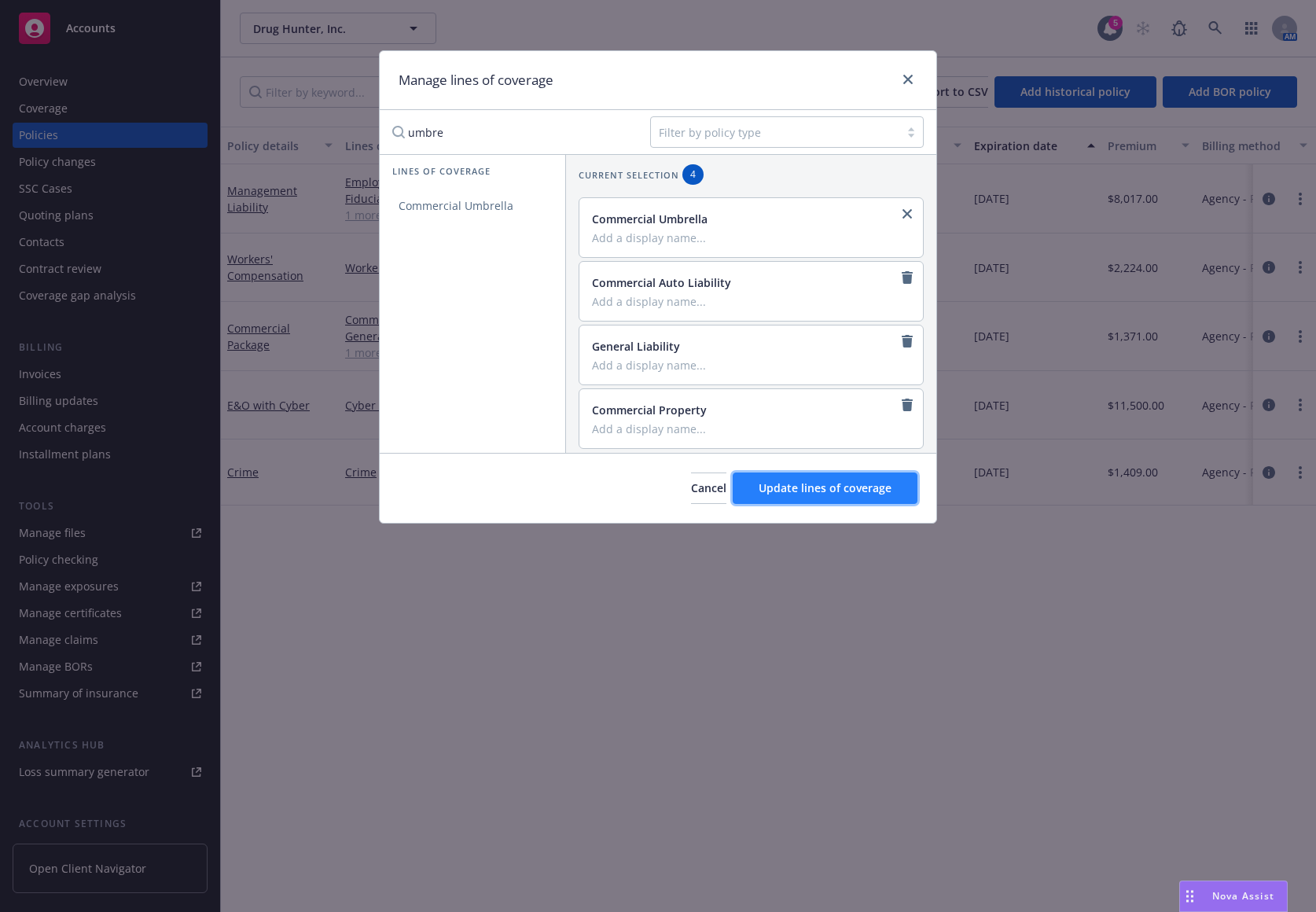
click at [827, 479] on button "Update lines of coverage" at bounding box center [824, 488] width 185 height 32
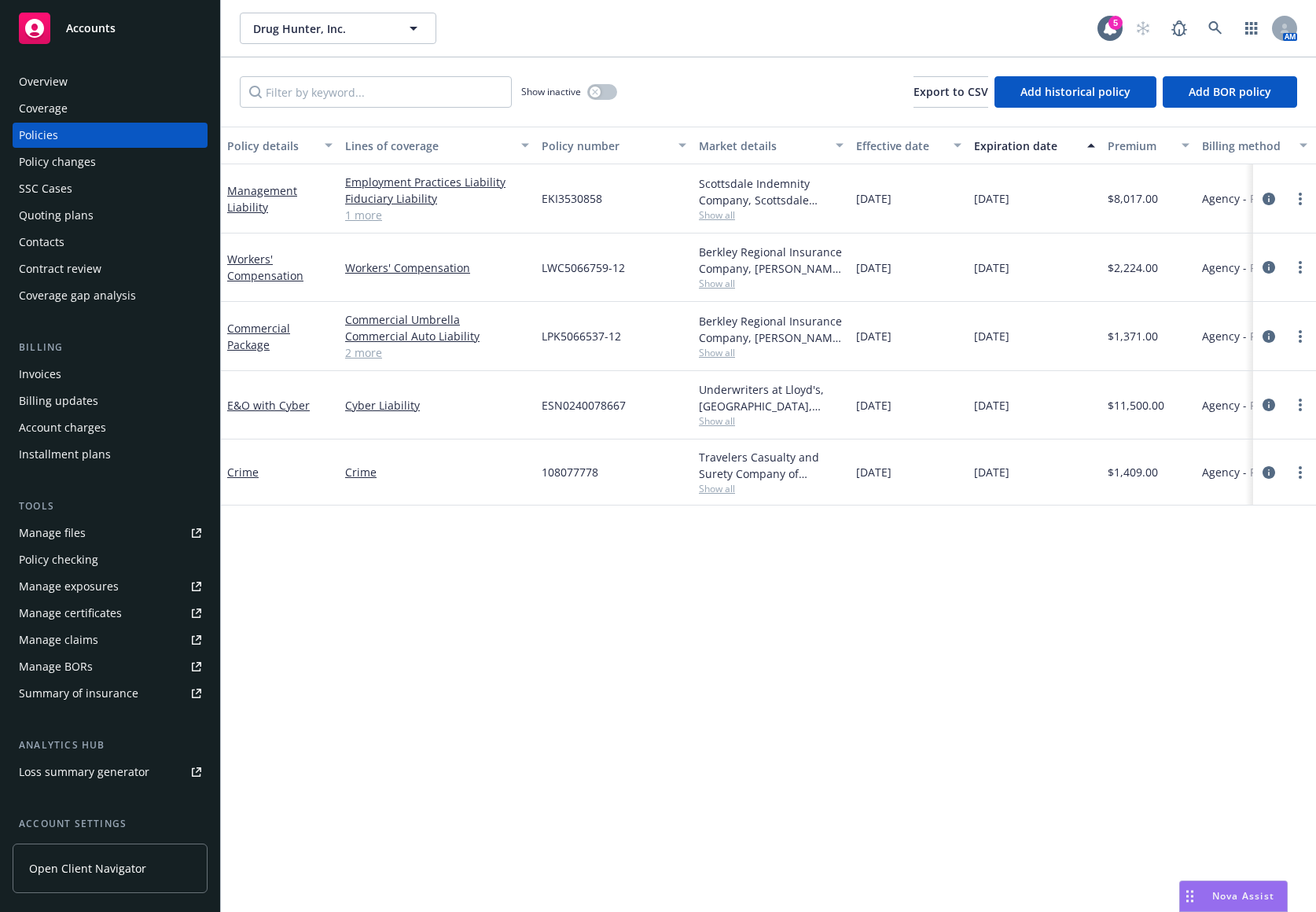
click at [1229, 617] on div "Policy details Lines of coverage Policy number Market details Effective date Ex…" at bounding box center [769, 519] width 1095 height 786
click at [73, 376] on div "Invoices" at bounding box center [110, 374] width 182 height 25
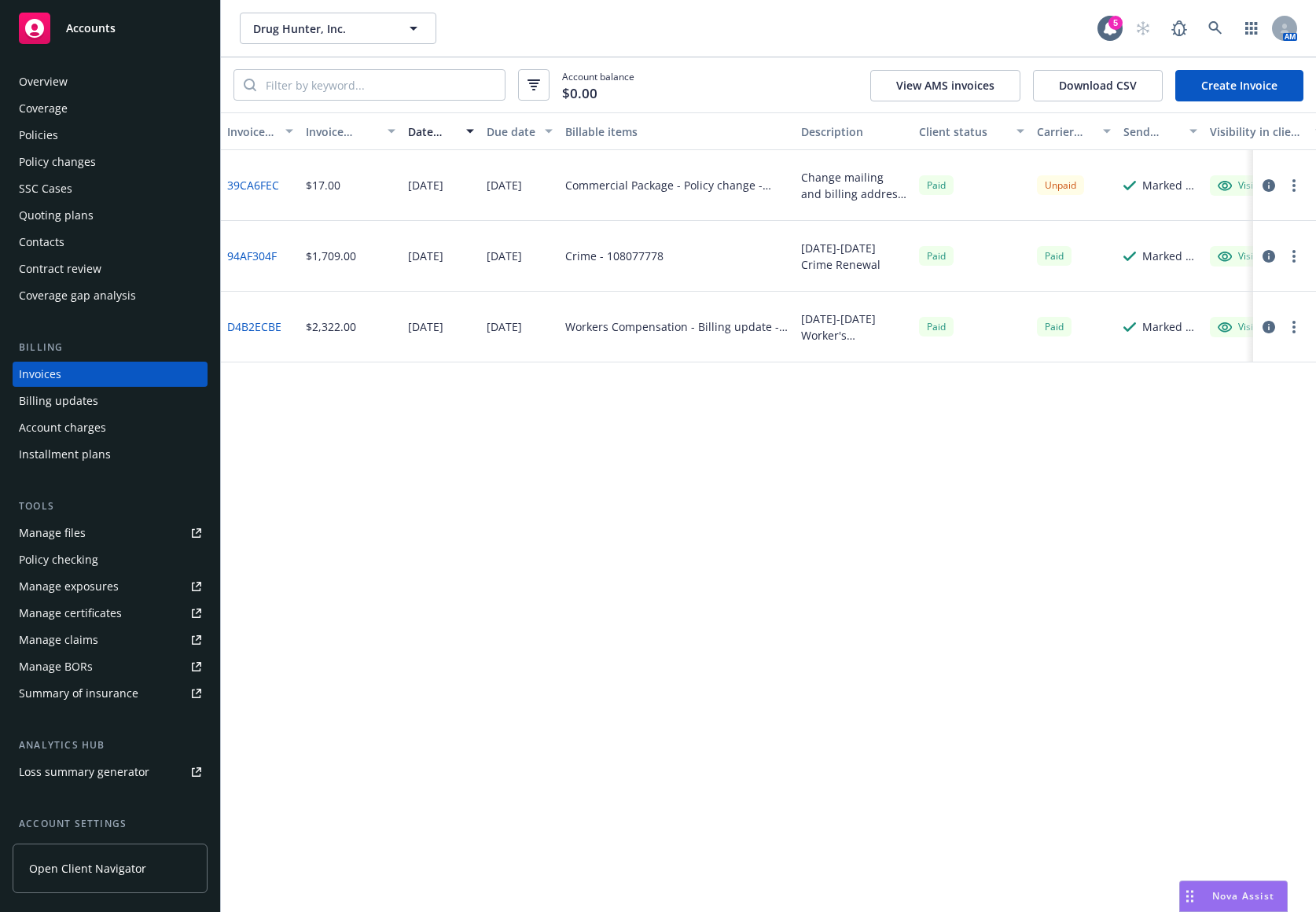
click at [113, 131] on div "Policies" at bounding box center [110, 135] width 182 height 25
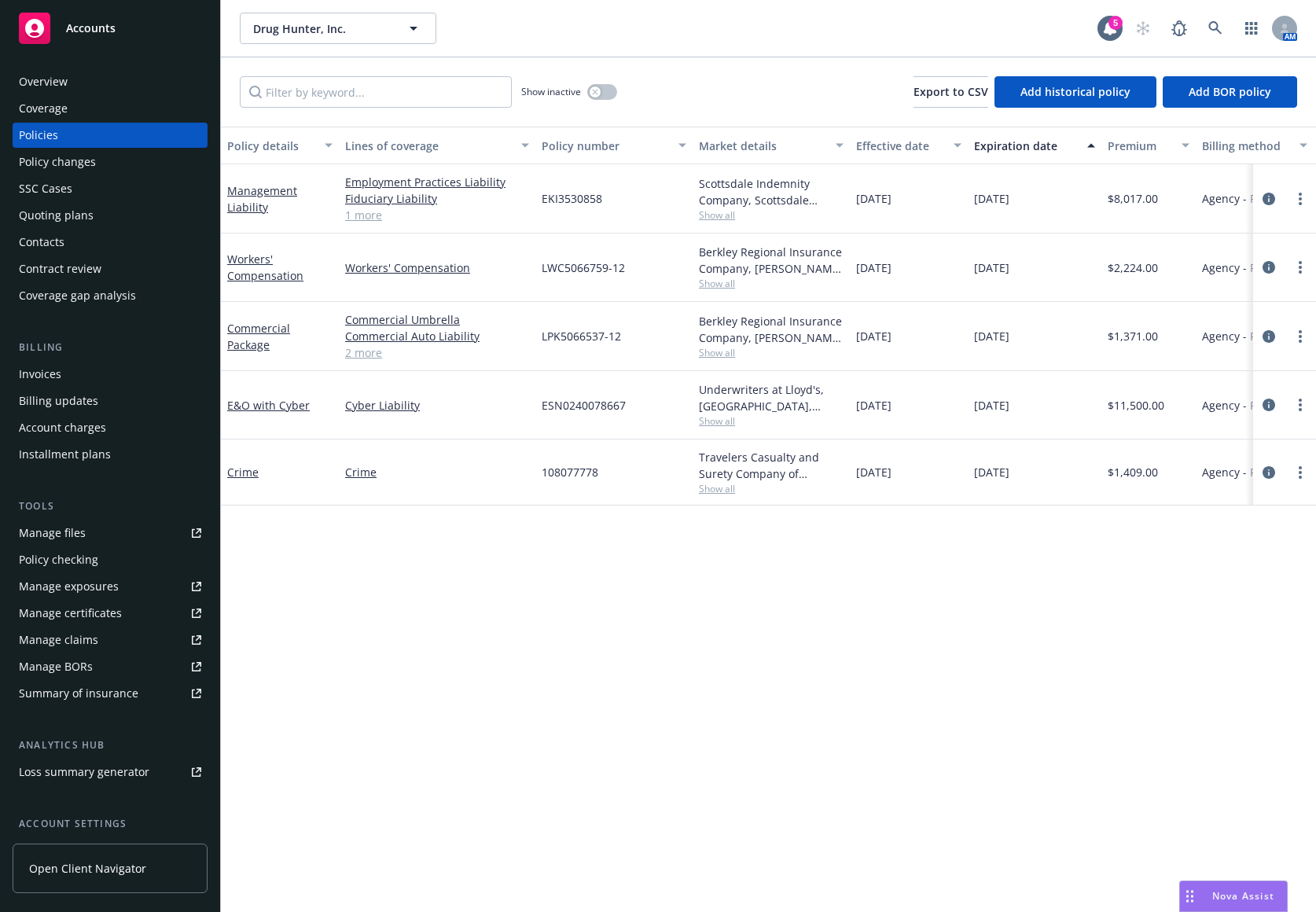
click at [1031, 34] on div "Drug Hunter, Inc. Drug Hunter, Inc." at bounding box center [669, 28] width 858 height 32
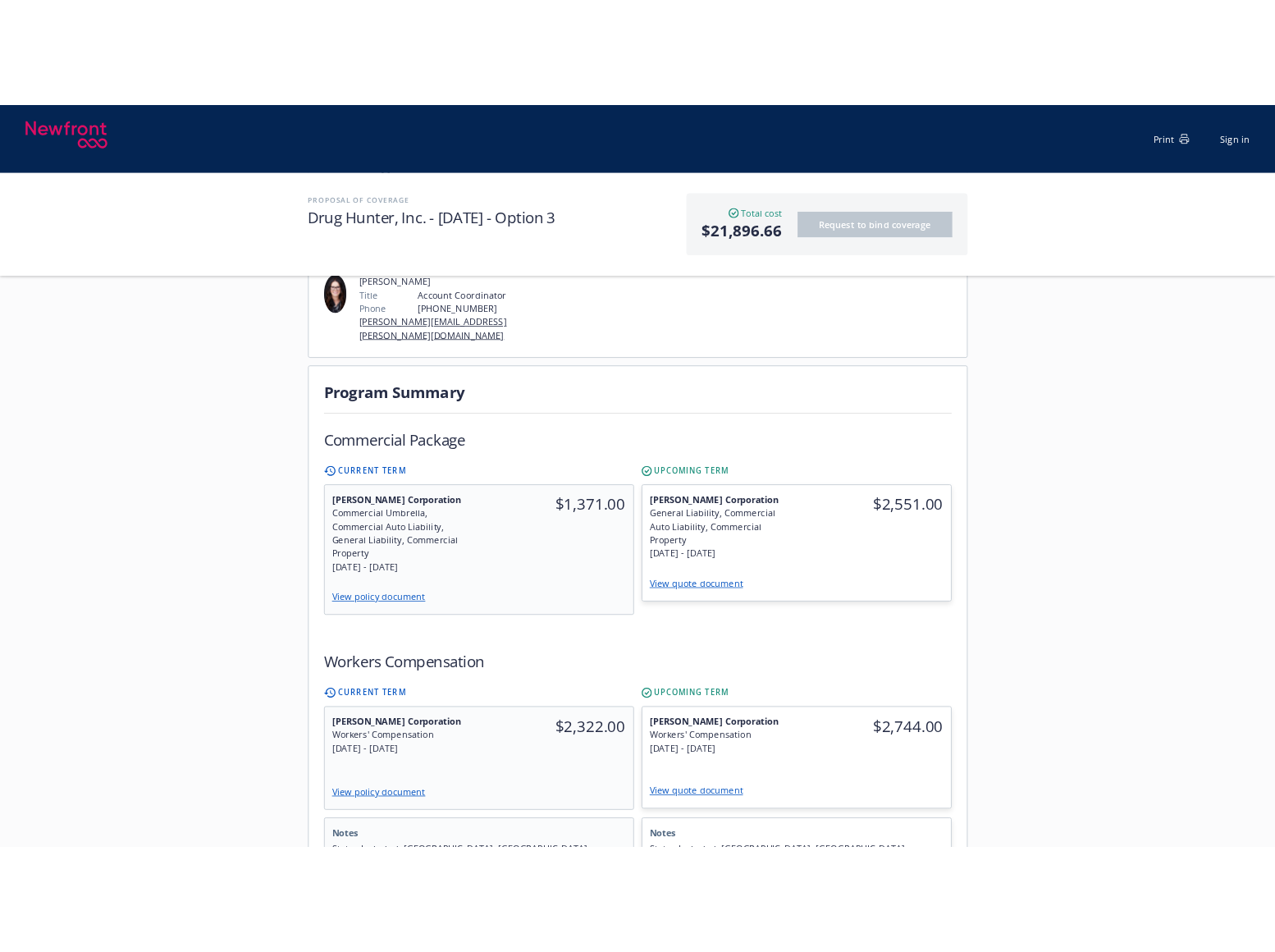
scroll to position [592, 0]
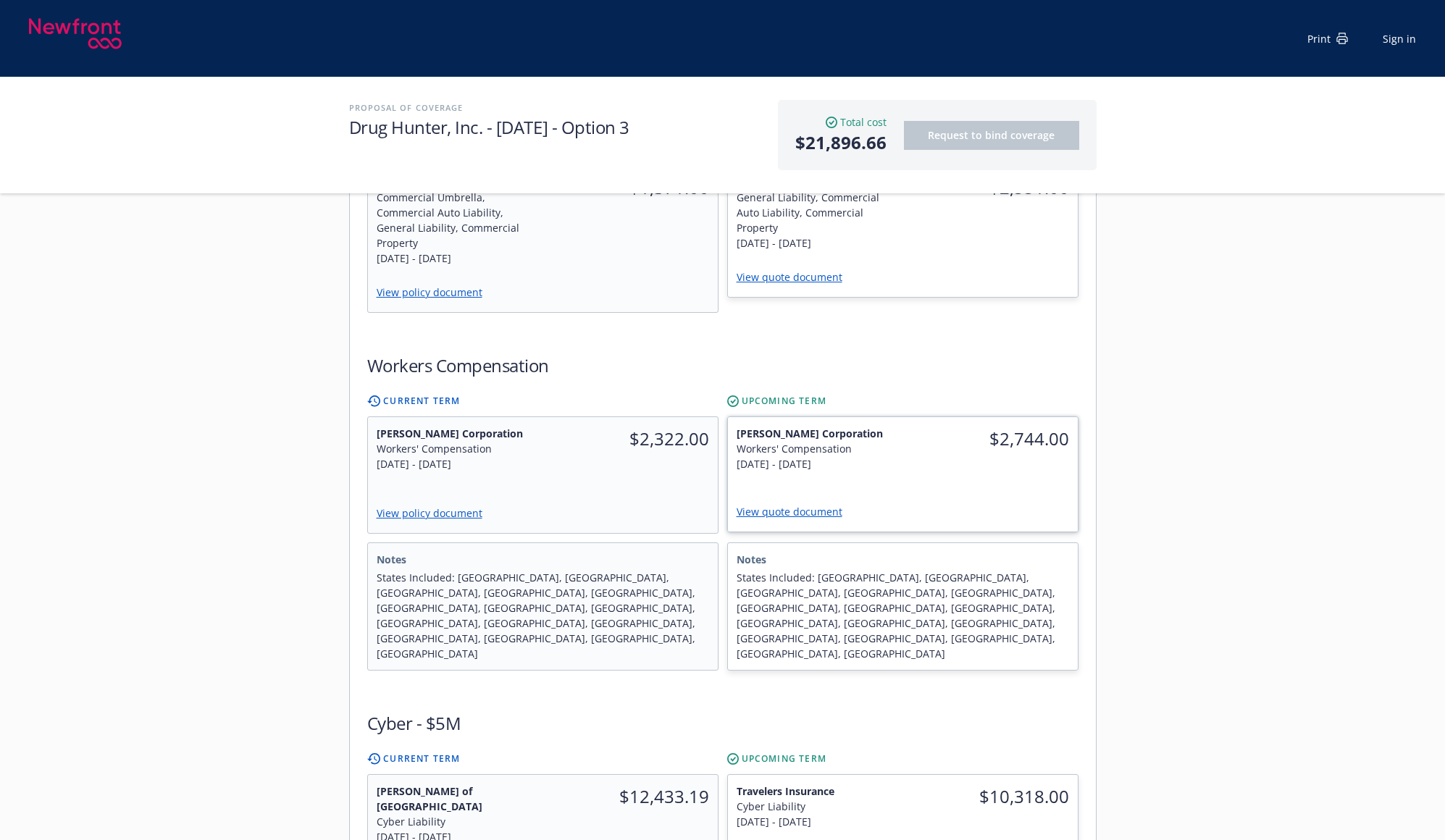
click at [822, 504] on link "View quote document" at bounding box center [795, 511] width 117 height 14
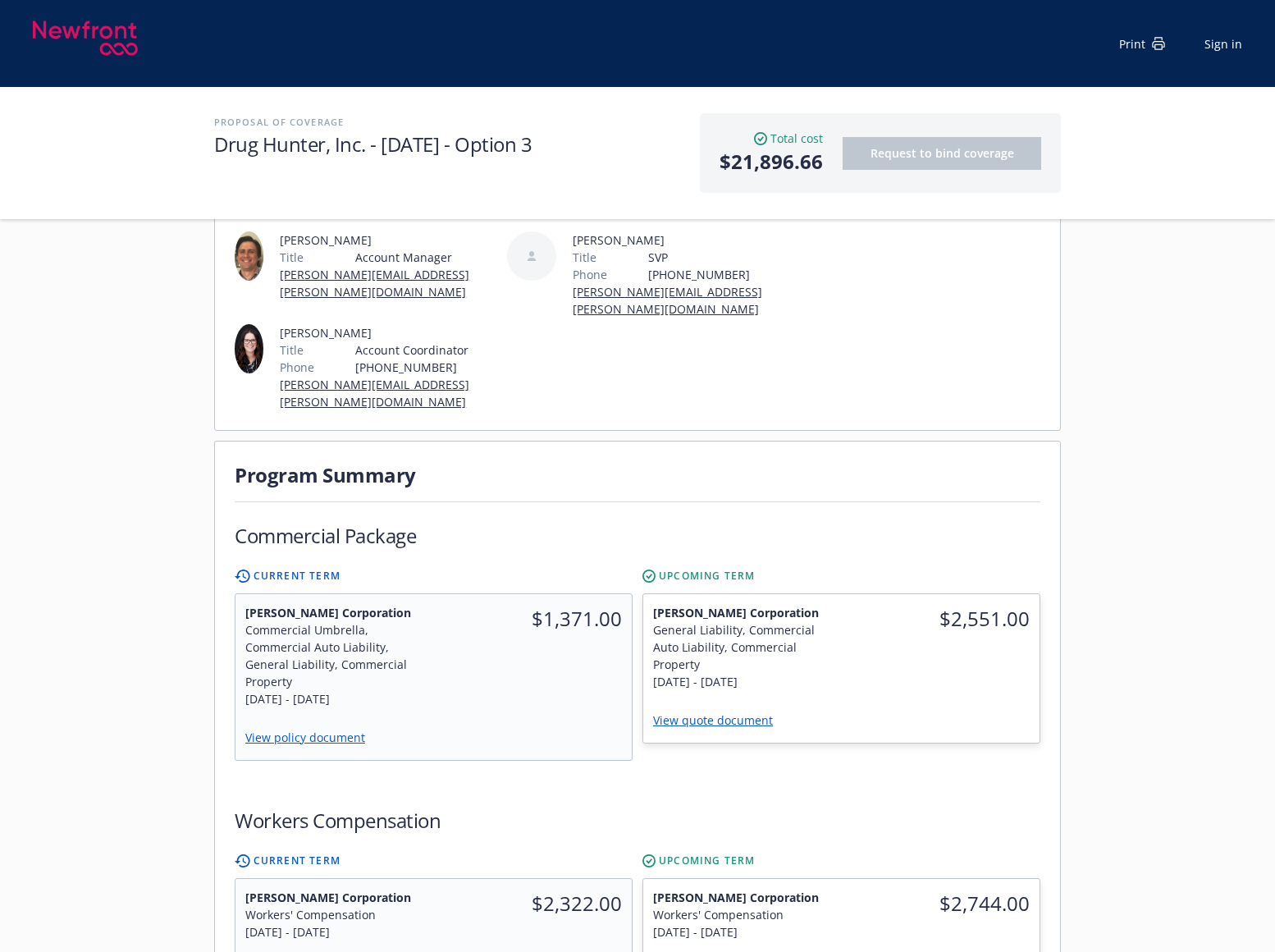
scroll to position [181, 0]
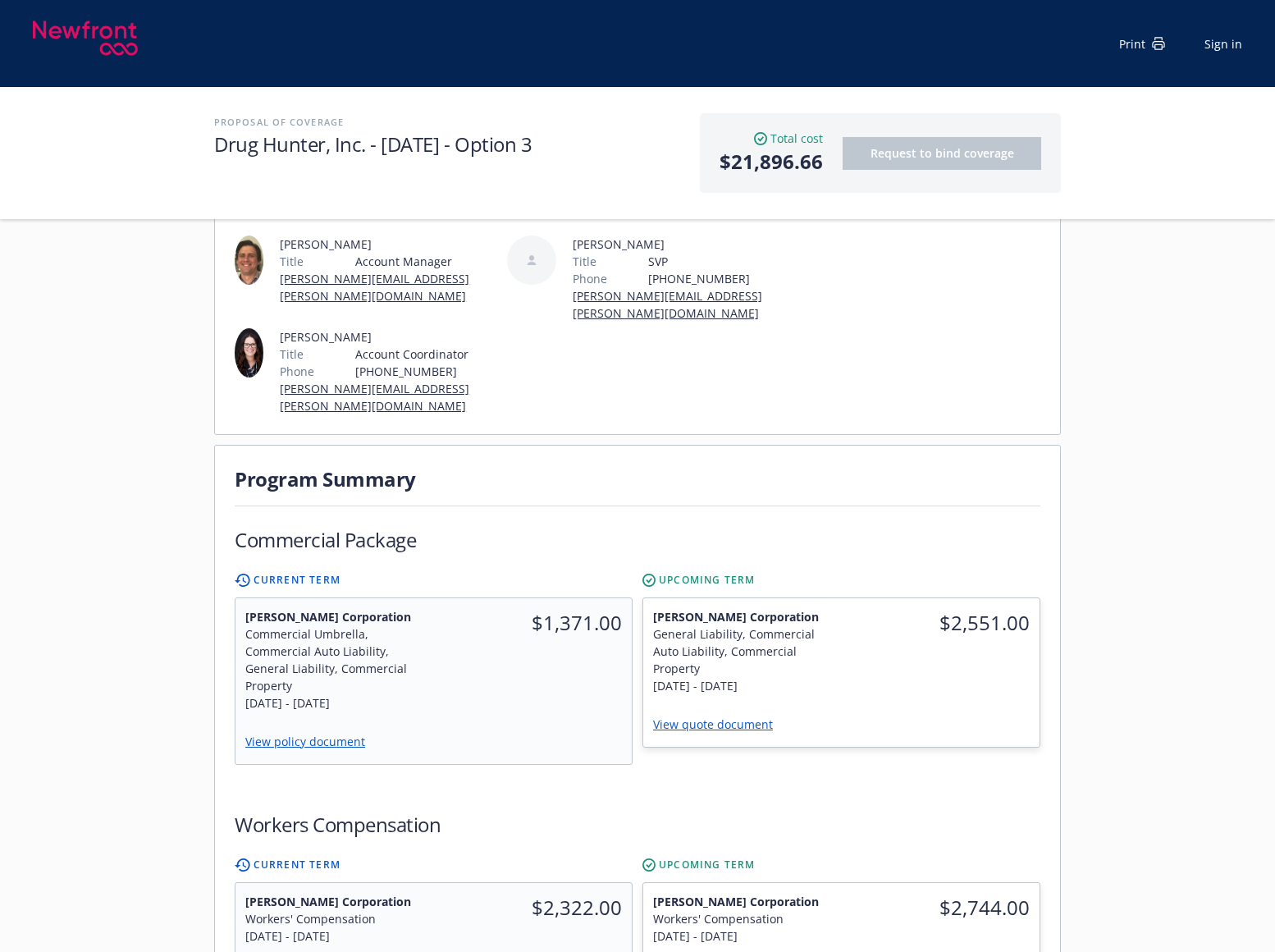
click at [704, 395] on div "Servicing team [PERSON_NAME] Title Account Manager [PERSON_NAME][EMAIL_ADDRESS]…" at bounding box center [637, 295] width 845 height 279
click at [740, 714] on div "View quote document" at bounding box center [841, 725] width 377 height 23
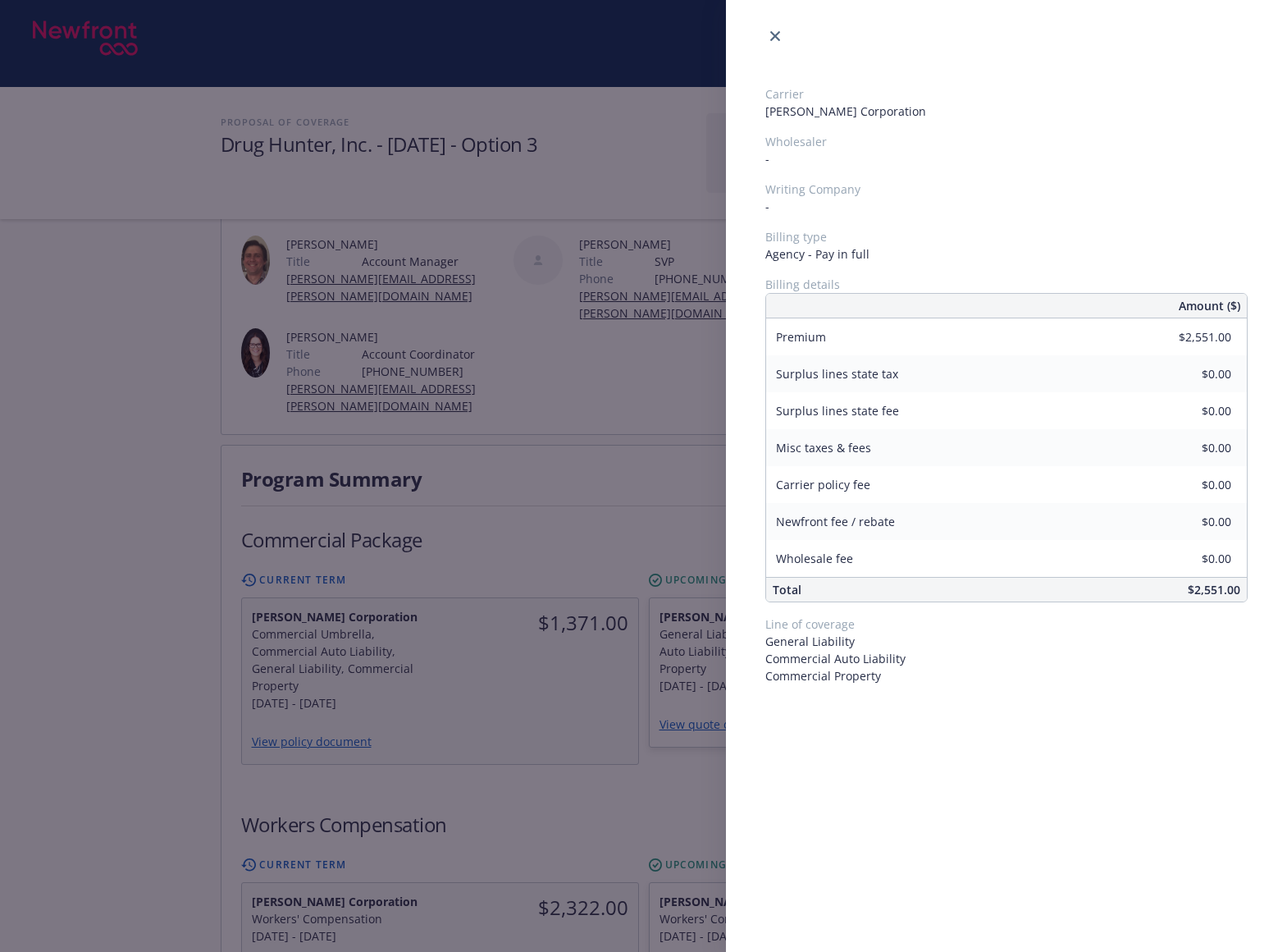
click at [612, 602] on div "Carrier [PERSON_NAME] Corporation Wholesaler - Writing Company - Billing type A…" at bounding box center [644, 476] width 1287 height 952
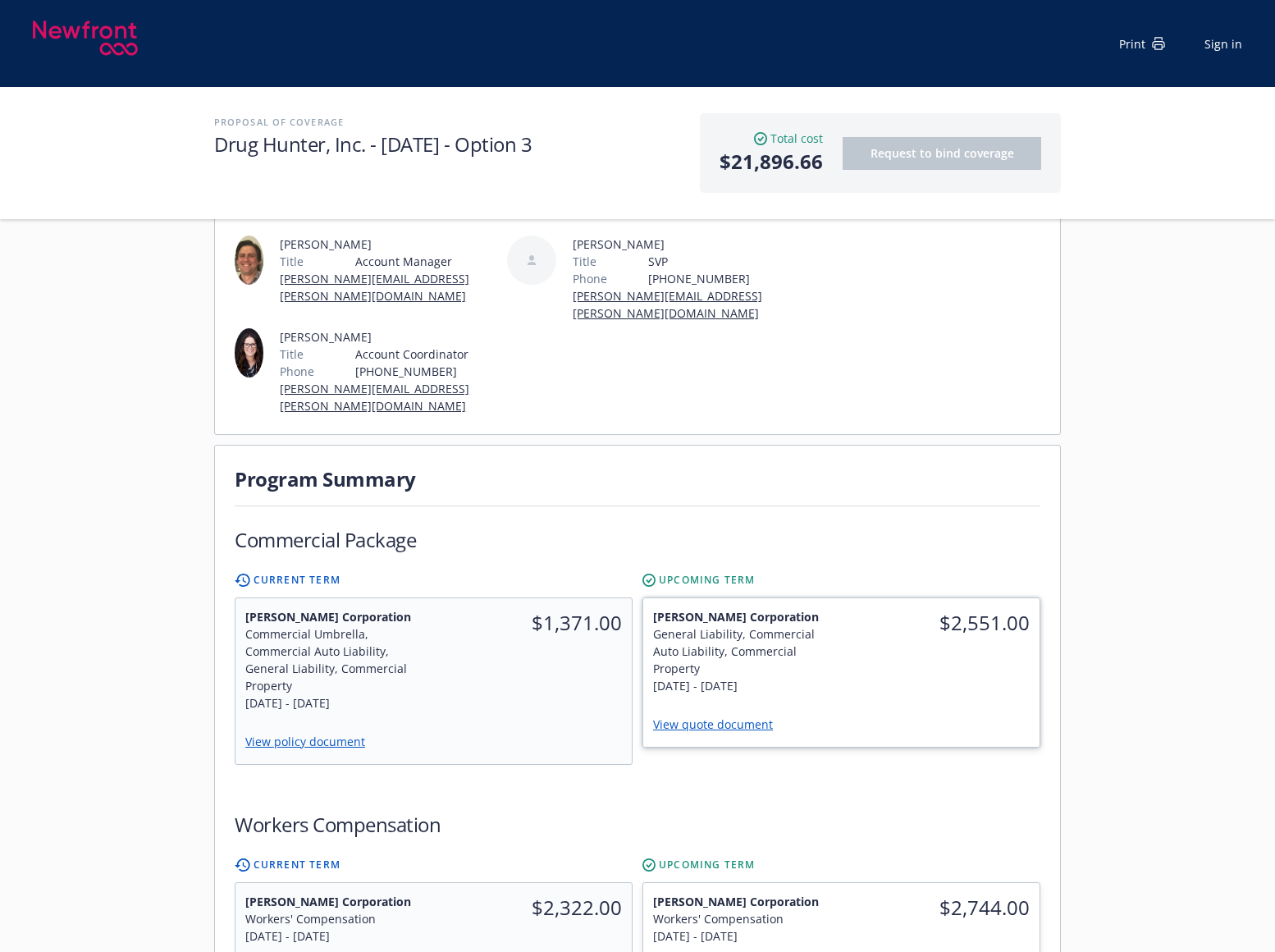
click at [692, 717] on link "View quote document" at bounding box center [719, 724] width 133 height 16
click at [307, 733] on link "View policy document" at bounding box center [311, 741] width 134 height 16
